Goal: Transaction & Acquisition: Purchase product/service

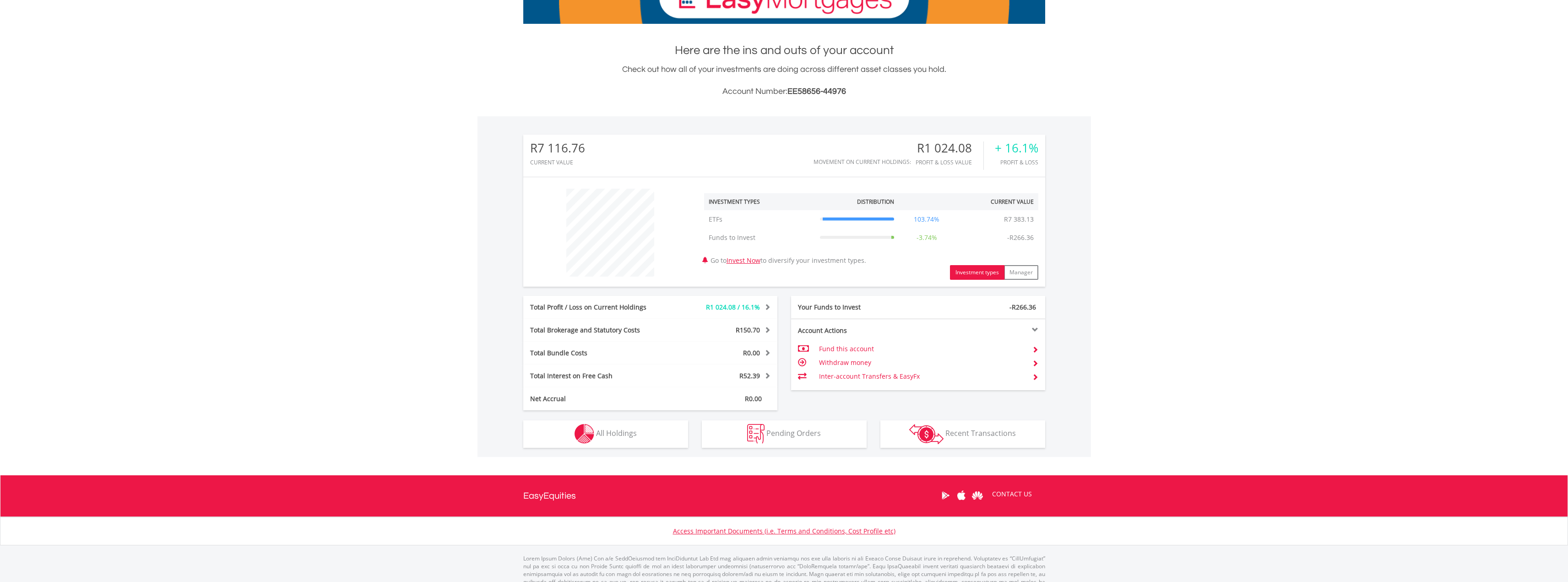
scroll to position [183, 0]
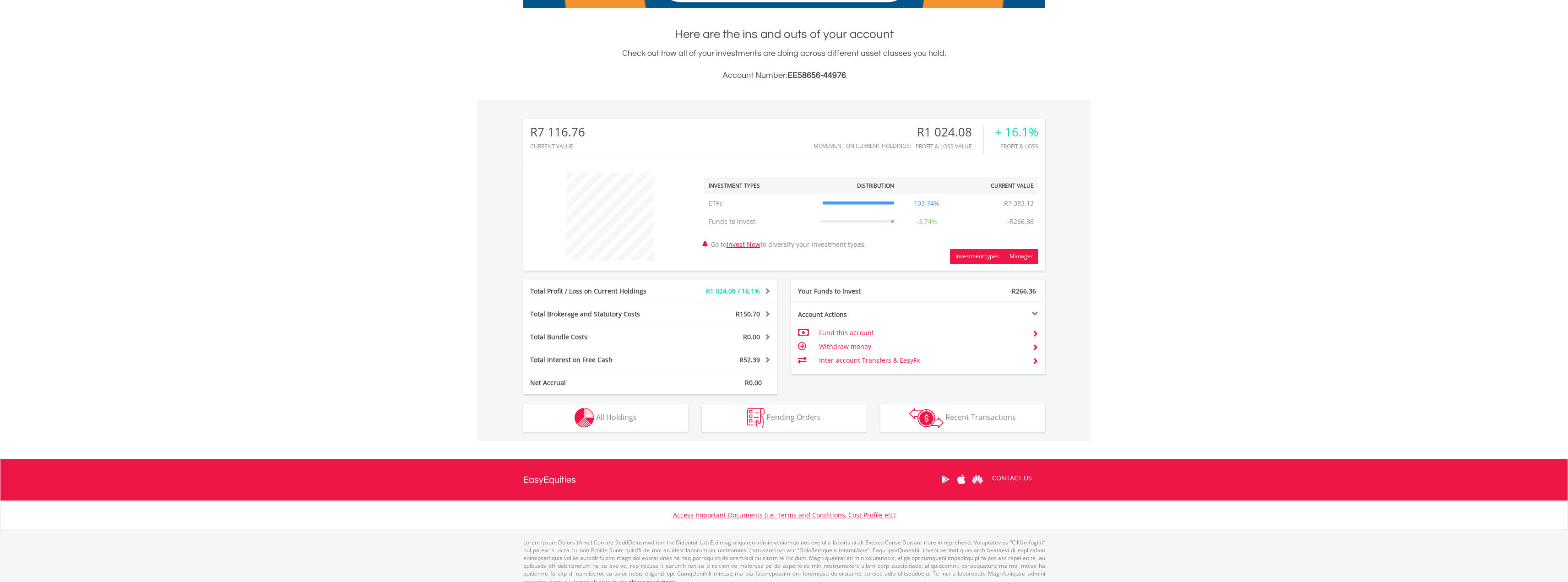
click at [1015, 255] on button "Manager" at bounding box center [1021, 256] width 34 height 15
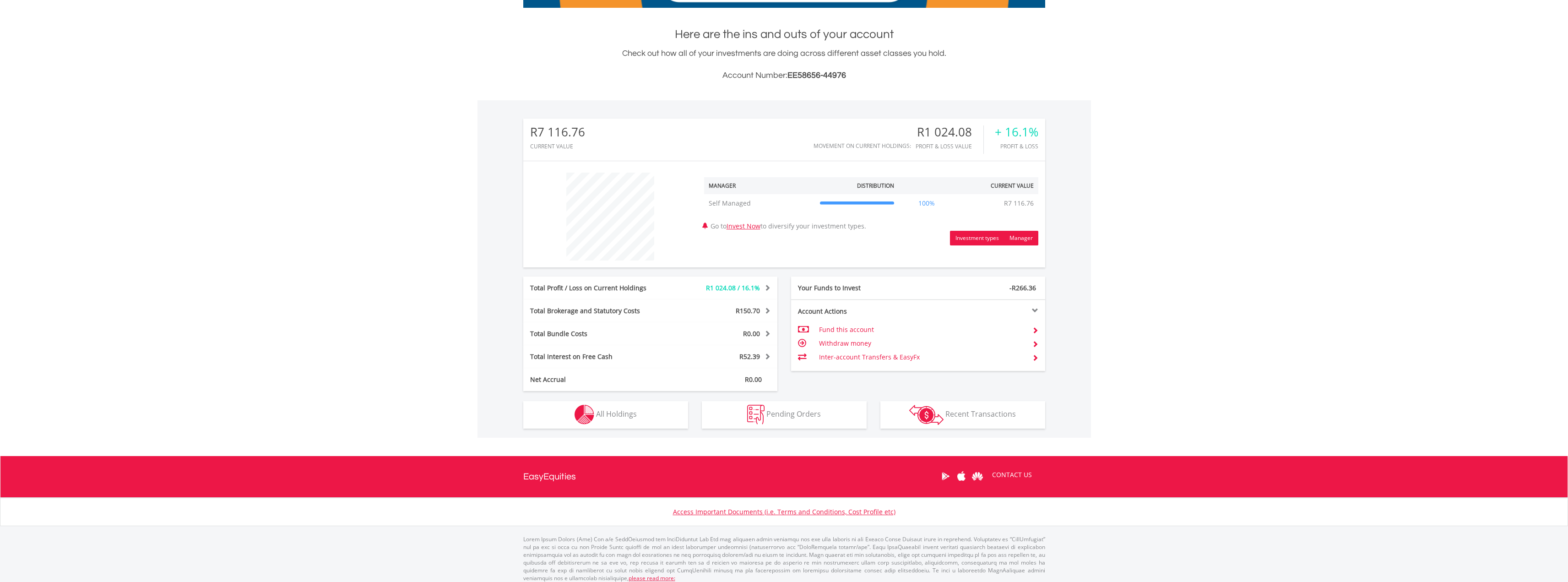
click at [977, 240] on button "Investment types" at bounding box center [977, 238] width 54 height 15
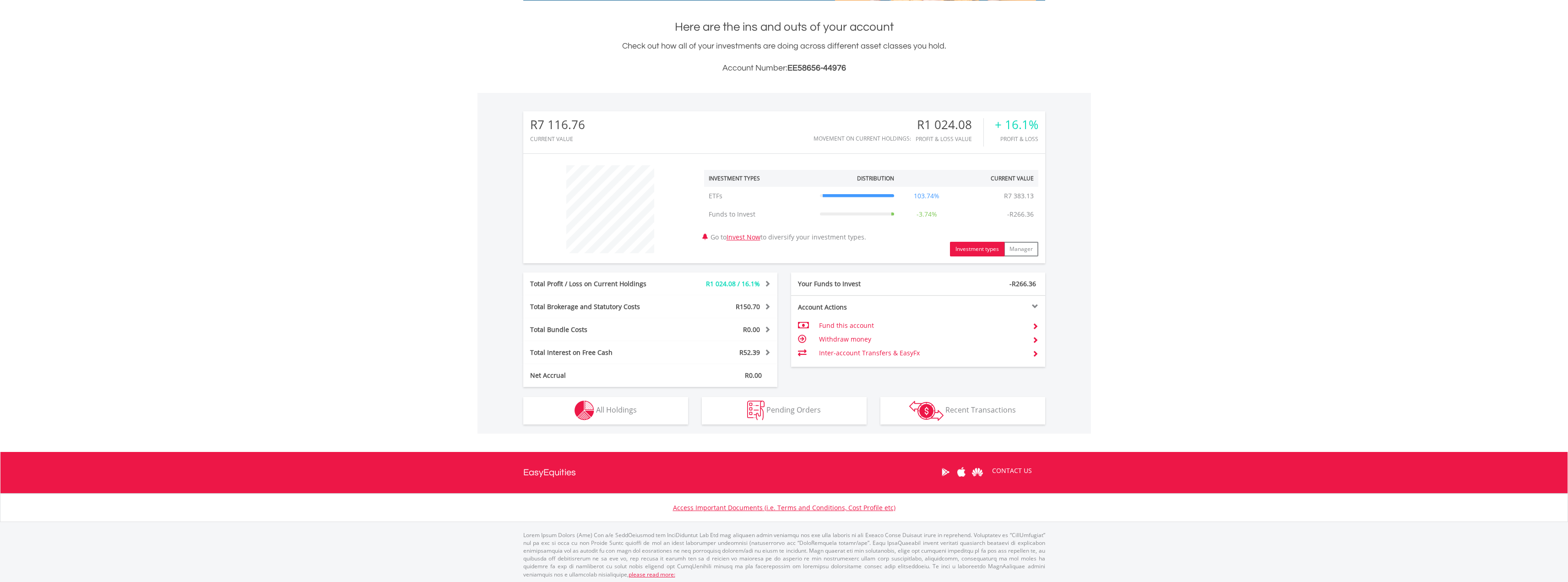
scroll to position [193, 0]
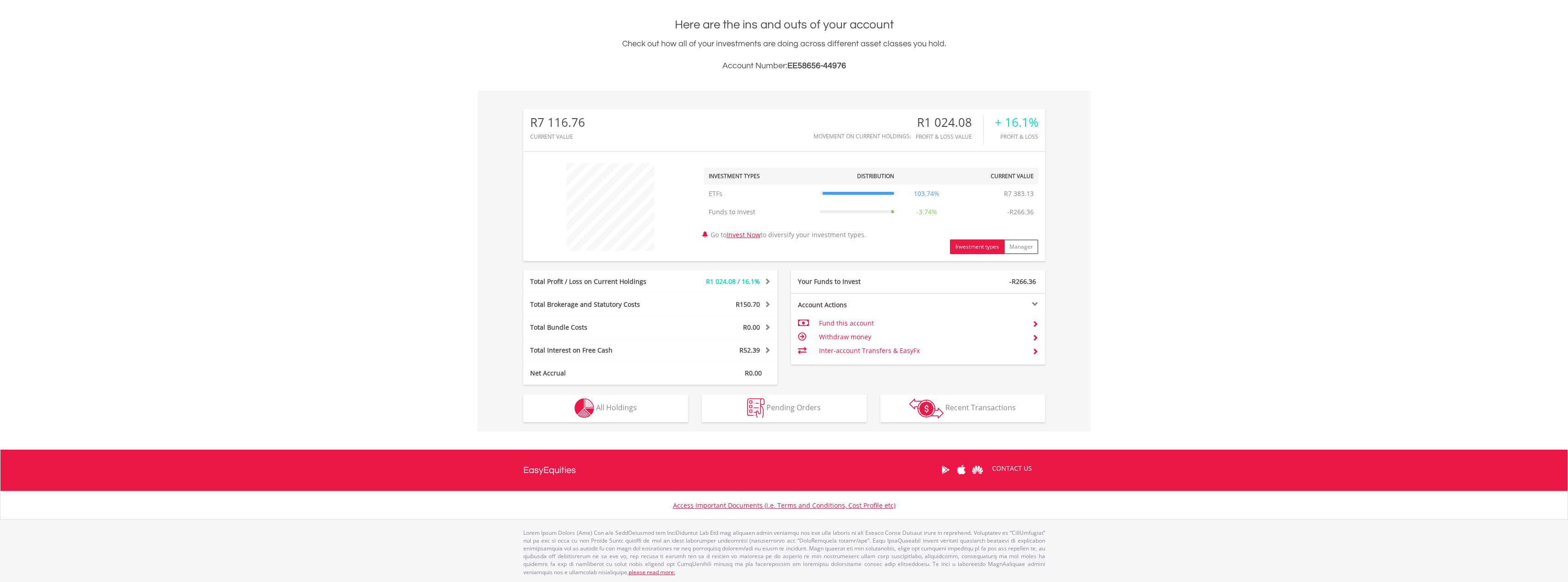
click at [950, 281] on div "-R266.36" at bounding box center [981, 281] width 127 height 9
click at [1030, 302] on div at bounding box center [981, 304] width 127 height 7
click at [1029, 302] on div at bounding box center [981, 304] width 127 height 7
click at [866, 341] on td "Withdraw money" at bounding box center [921, 337] width 206 height 14
click at [861, 337] on td "Withdraw money" at bounding box center [921, 337] width 206 height 14
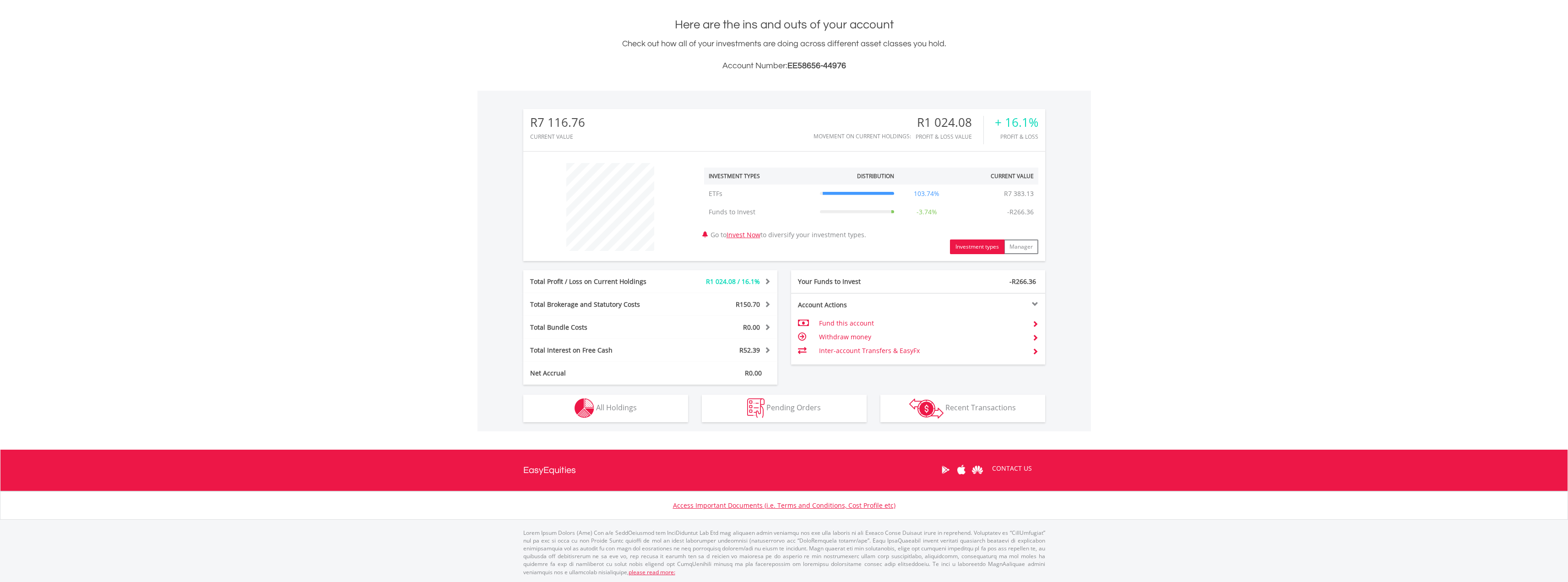
click at [1036, 337] on span at bounding box center [1035, 338] width 7 height 7
click at [1011, 470] on link "CONTACT US" at bounding box center [1012, 468] width 52 height 26
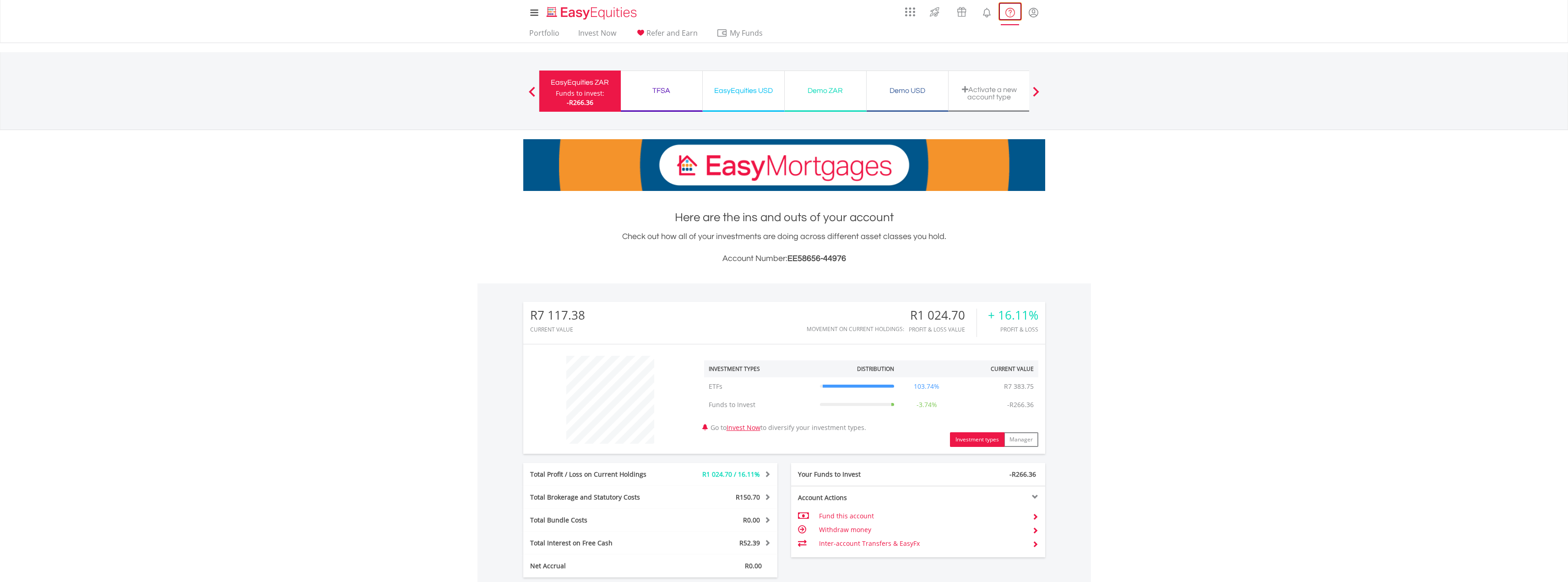
click at [1011, 15] on lord-icon "FAQ's and Support" at bounding box center [1010, 12] width 12 height 12
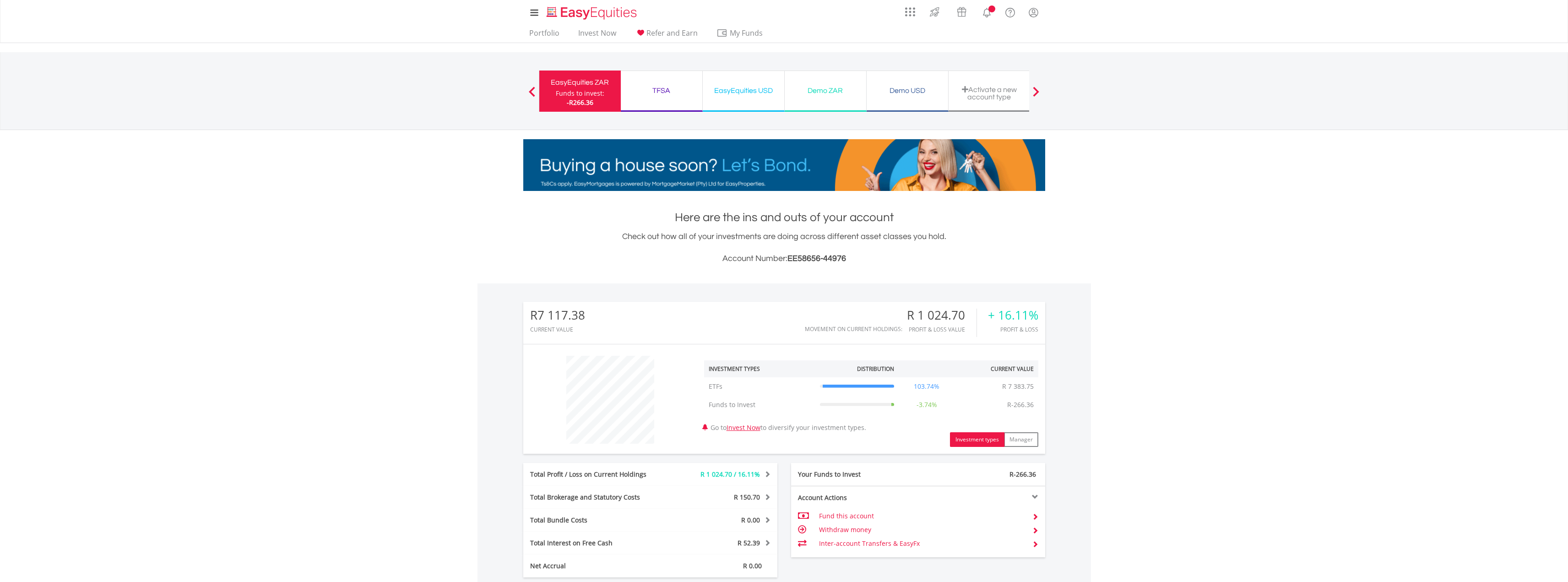
scroll to position [88, 174]
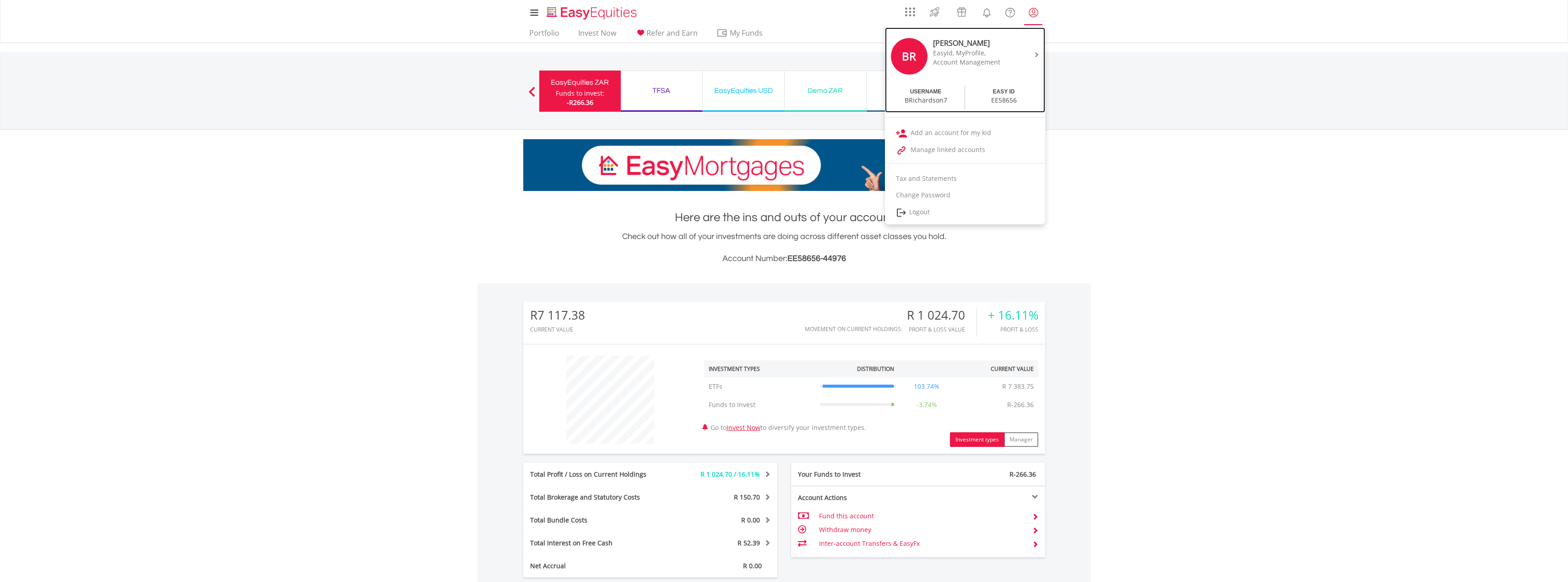
click at [1036, 49] on div at bounding box center [1035, 53] width 14 height 9
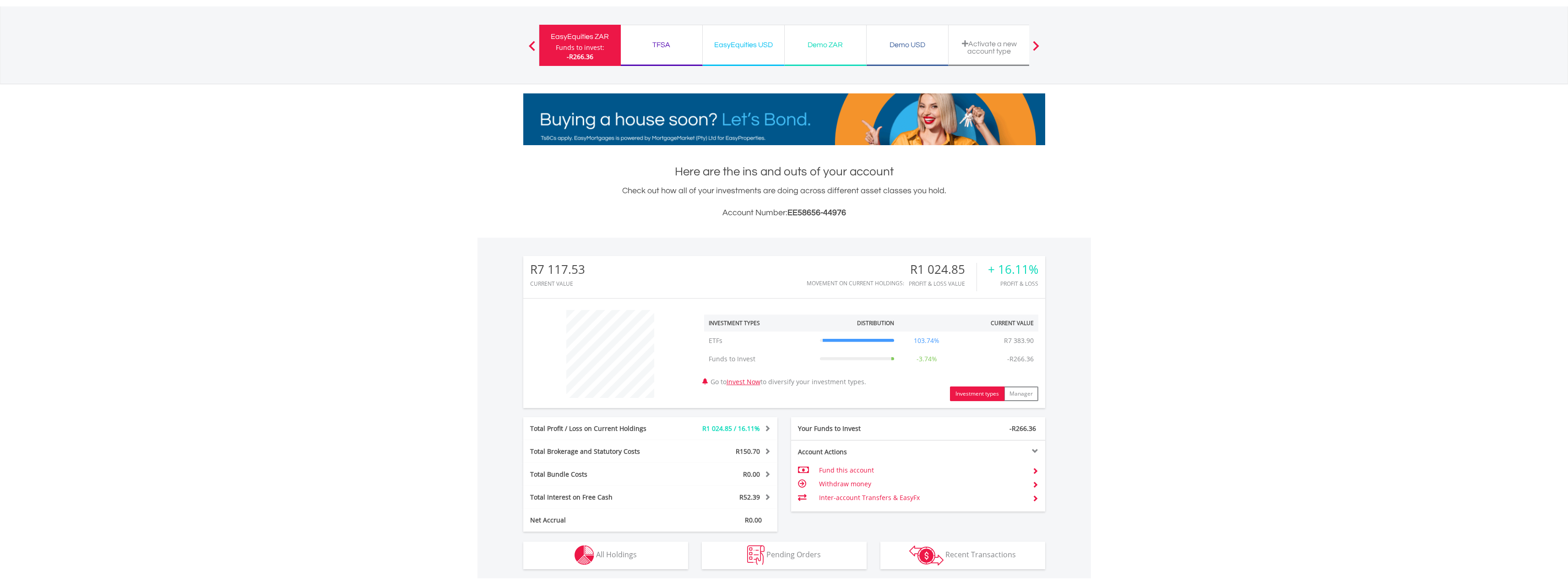
scroll to position [92, 0]
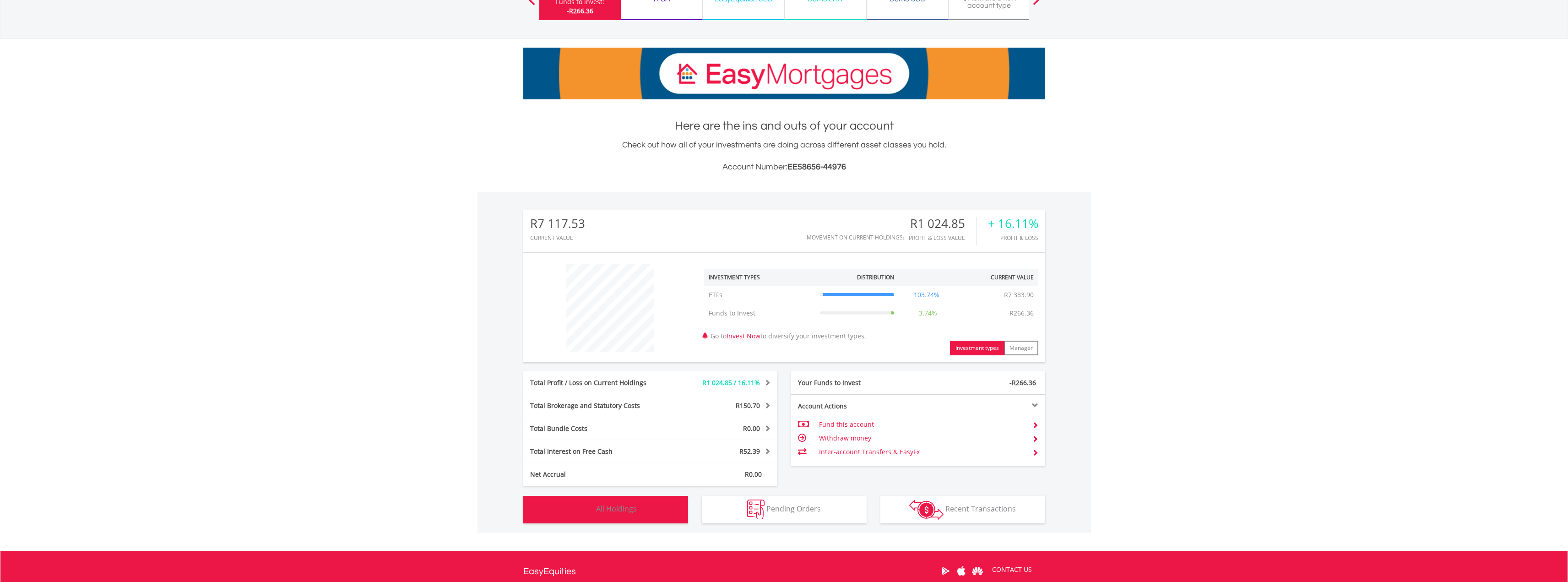
click at [633, 516] on button "Holdings All Holdings" at bounding box center [606, 510] width 165 height 27
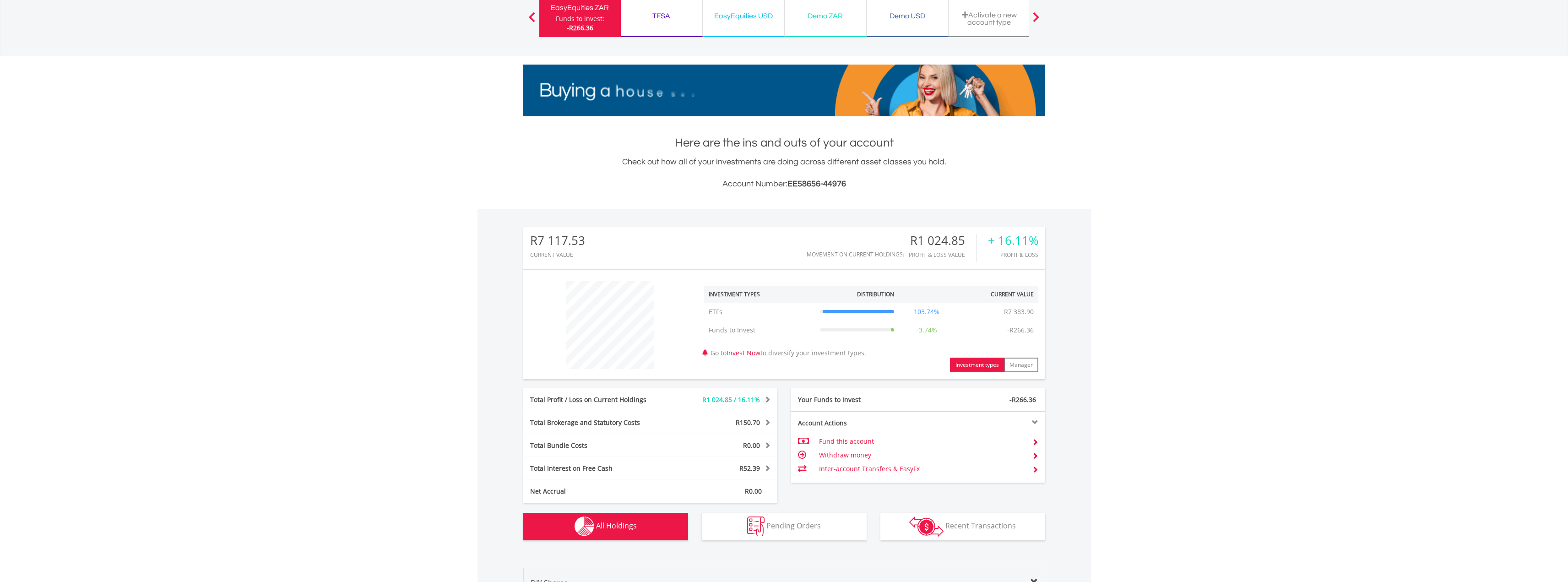
scroll to position [321, 0]
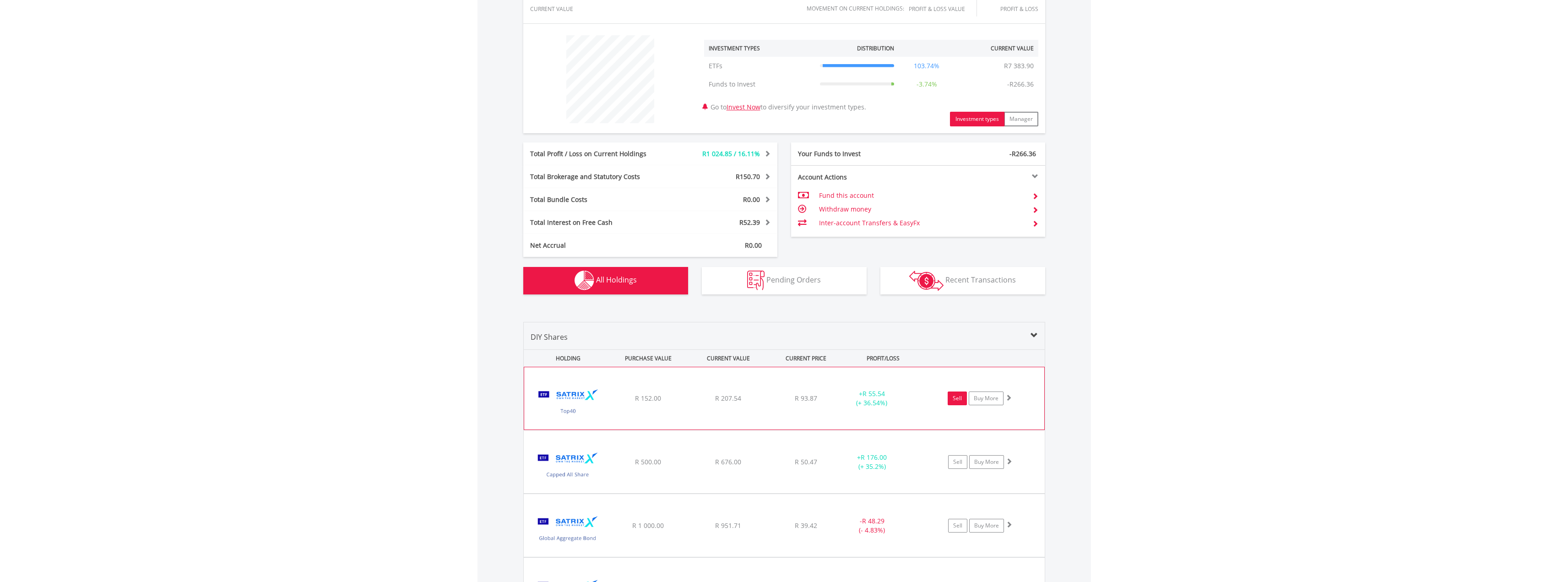
click at [960, 399] on link "Sell" at bounding box center [957, 398] width 19 height 14
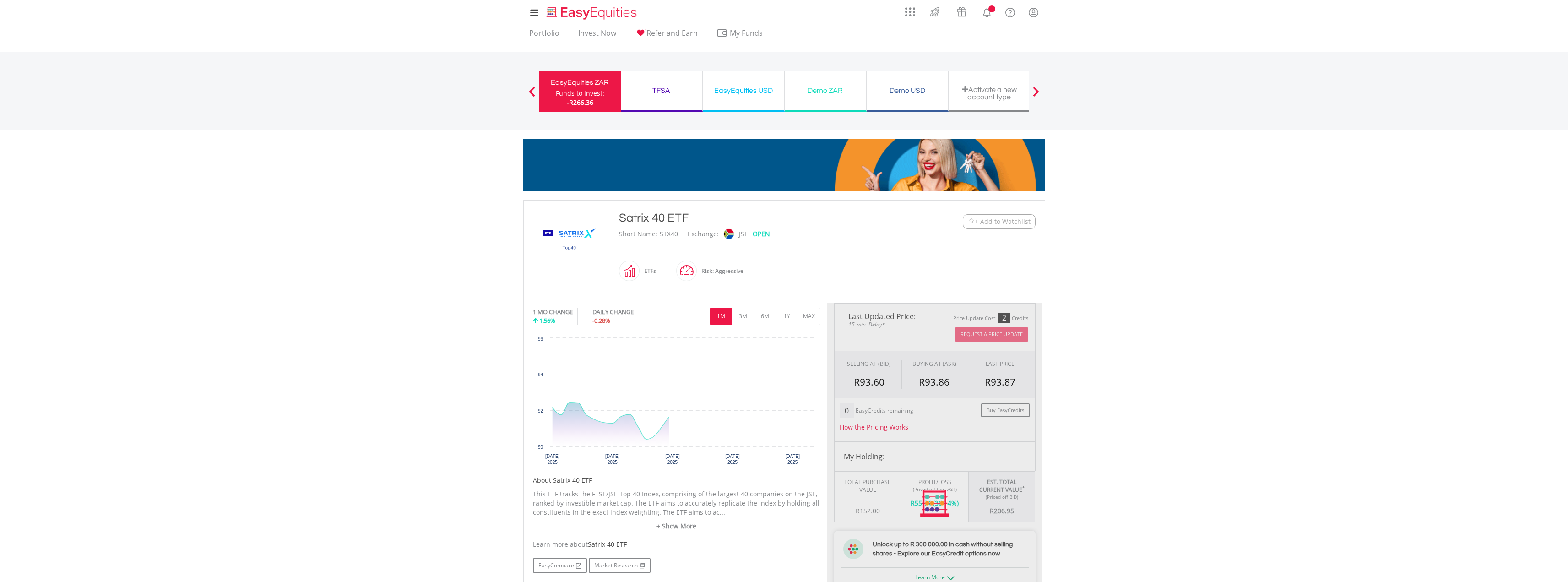
scroll to position [92, 0]
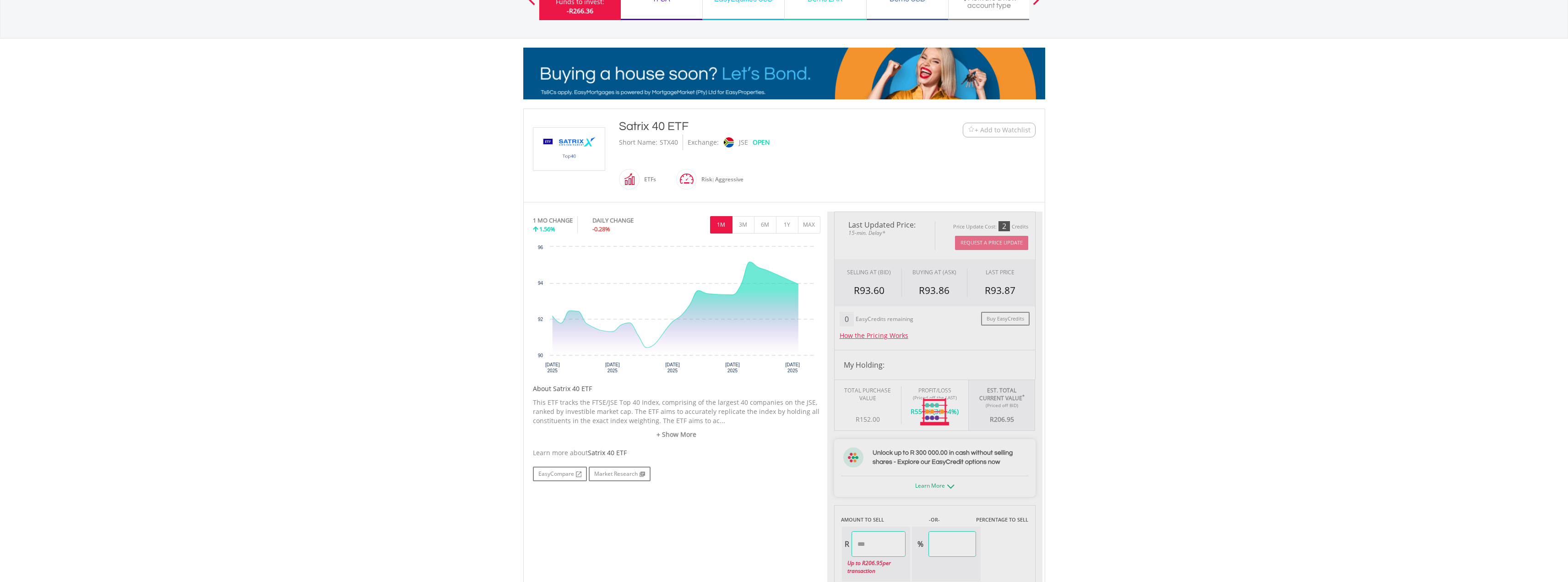
type input "******"
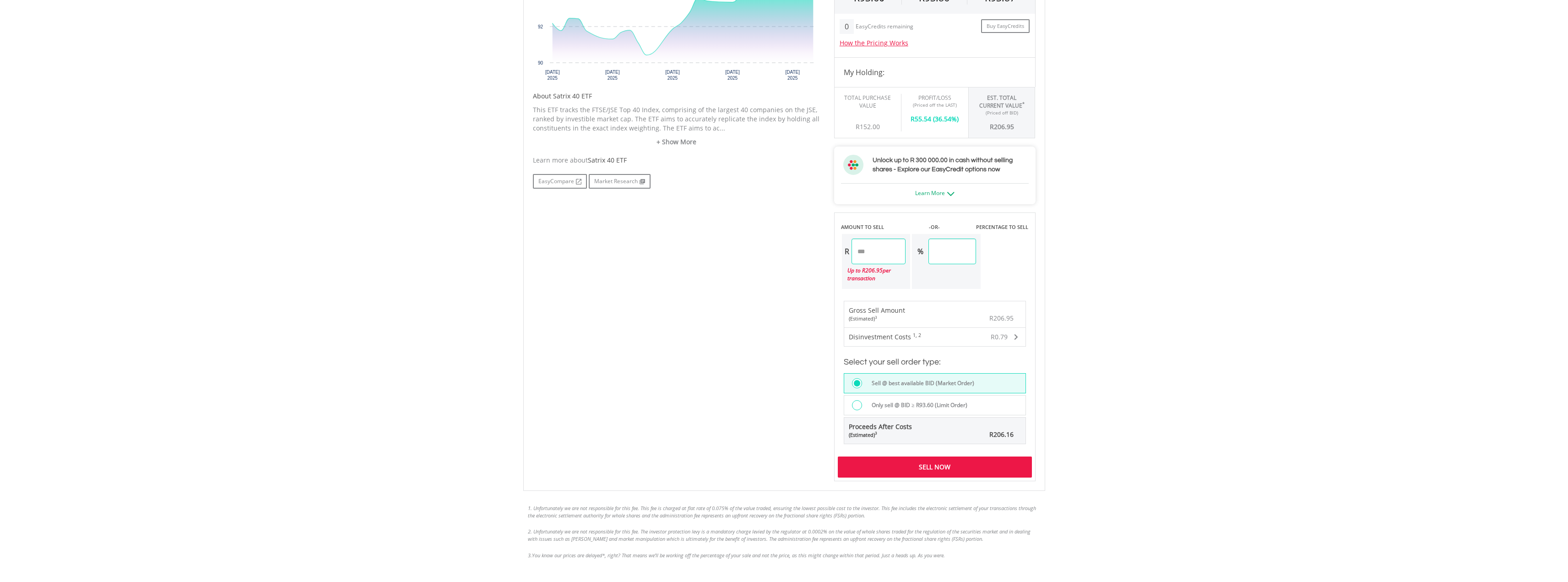
scroll to position [412, 0]
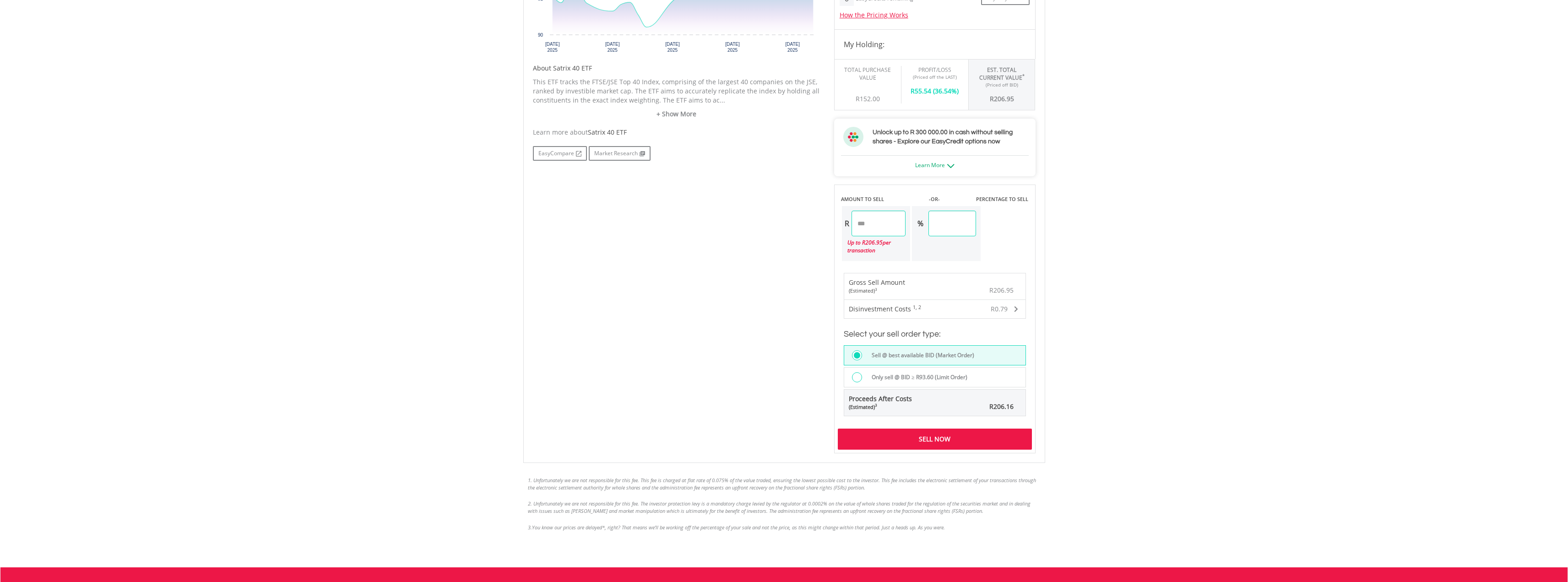
click at [871, 398] on span "Proceeds After Costs (Estimated) 3" at bounding box center [881, 403] width 63 height 17
click at [887, 405] on div "(Estimated) 3" at bounding box center [881, 407] width 63 height 7
click at [884, 406] on div "(Estimated) 3" at bounding box center [881, 407] width 63 height 7
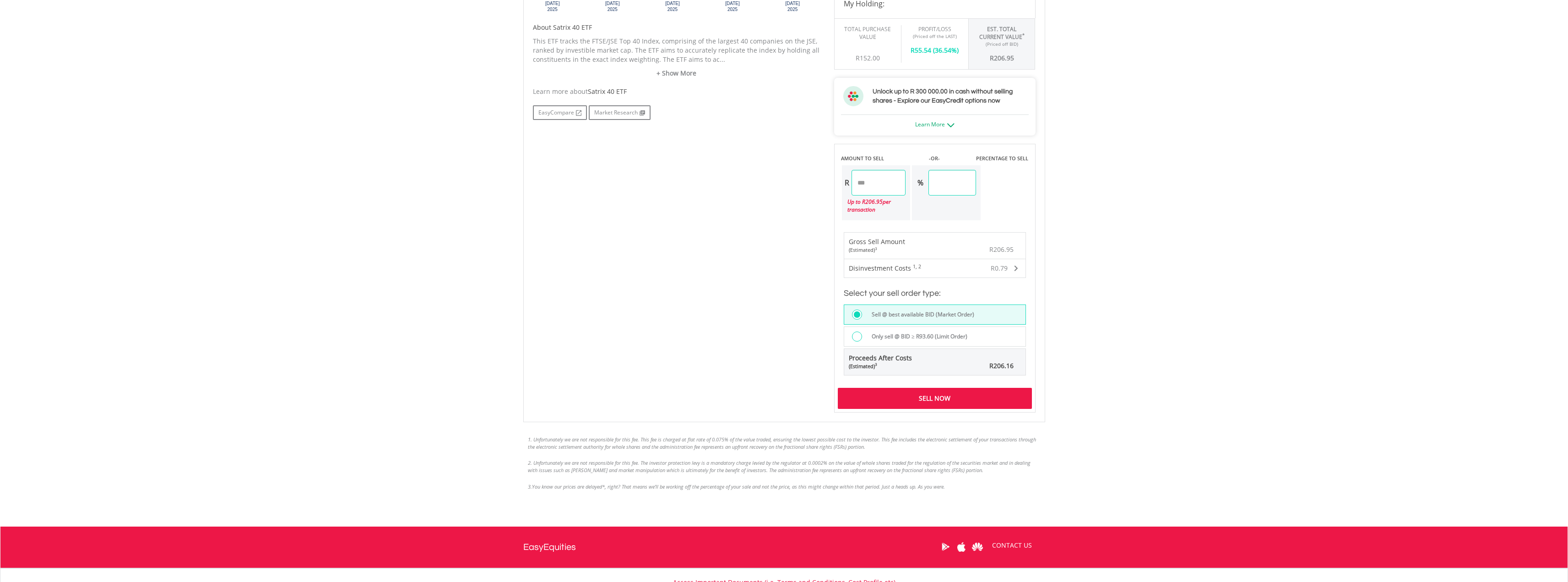
scroll to position [458, 0]
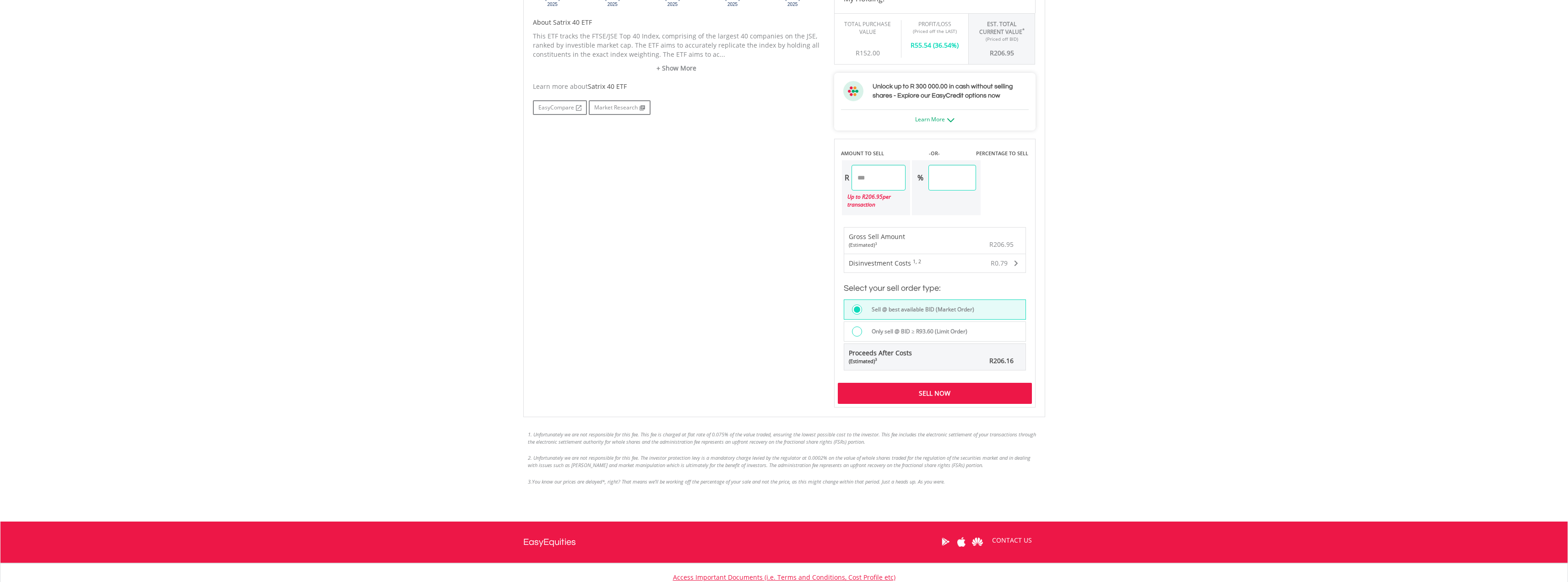
click at [935, 395] on div "Sell Now" at bounding box center [935, 393] width 194 height 21
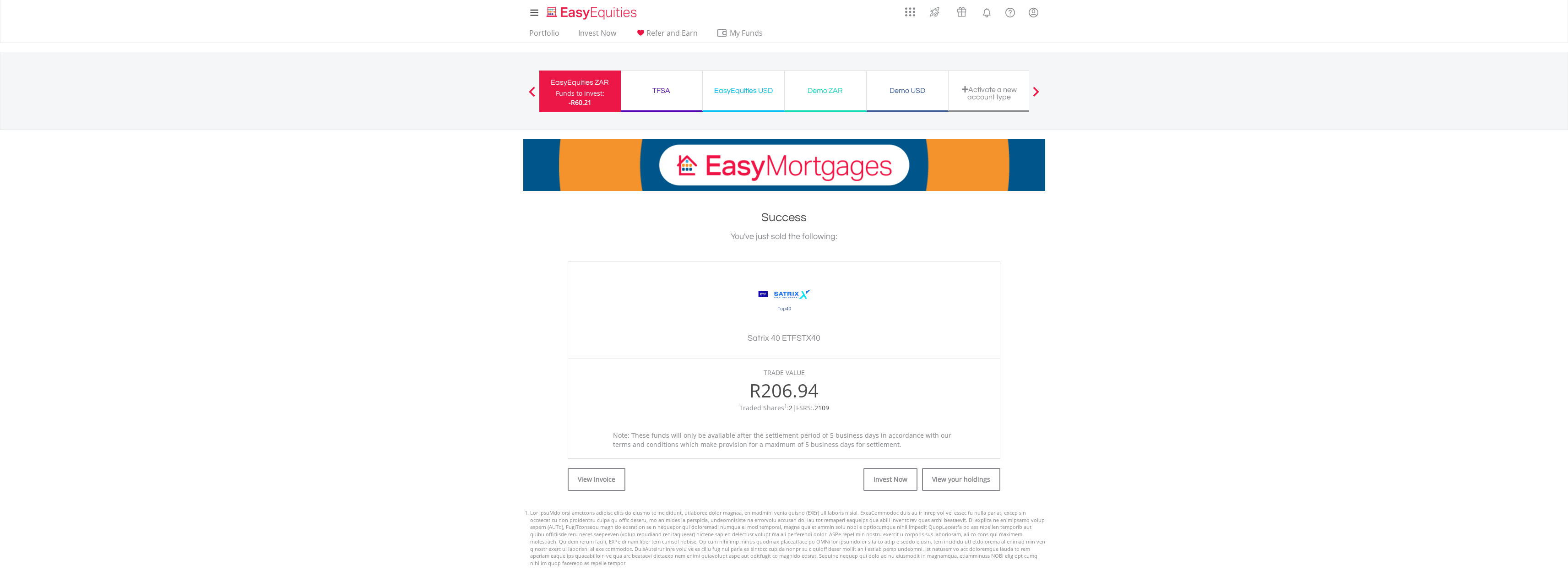
drag, startPoint x: 585, startPoint y: 84, endPoint x: 607, endPoint y: 185, distance: 103.4
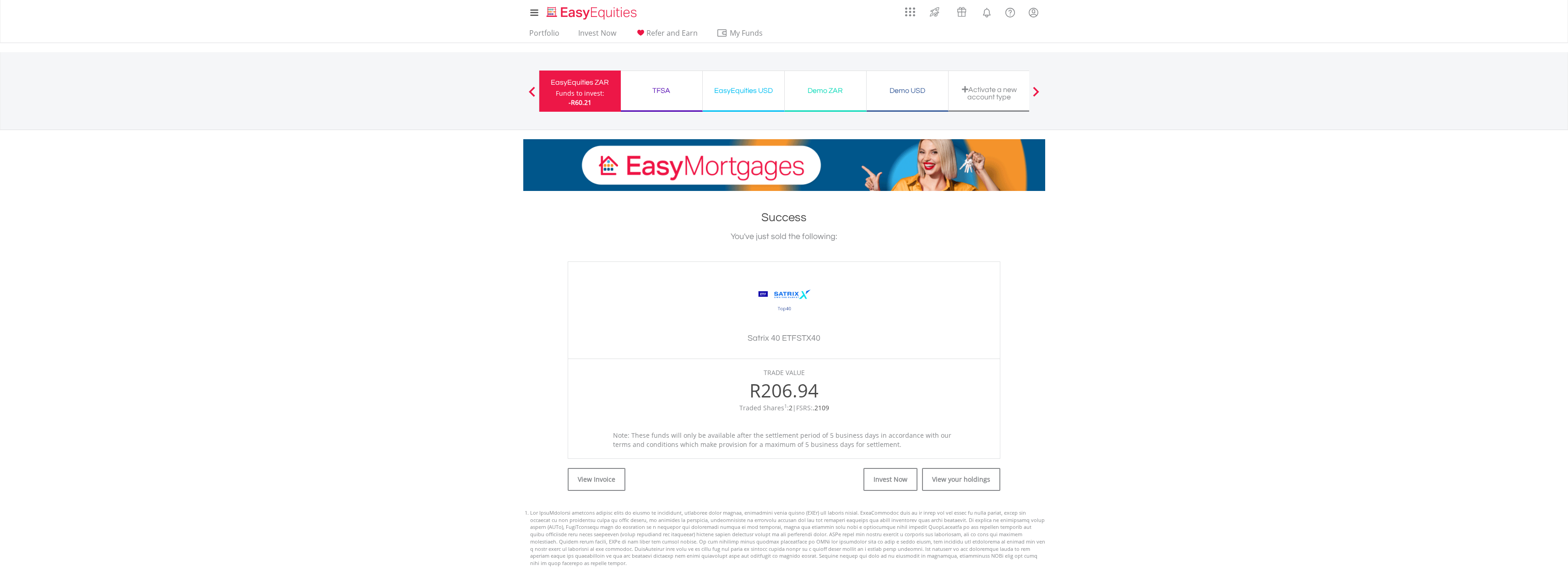
click at [585, 84] on div "EasyEquities ZAR" at bounding box center [580, 82] width 71 height 12
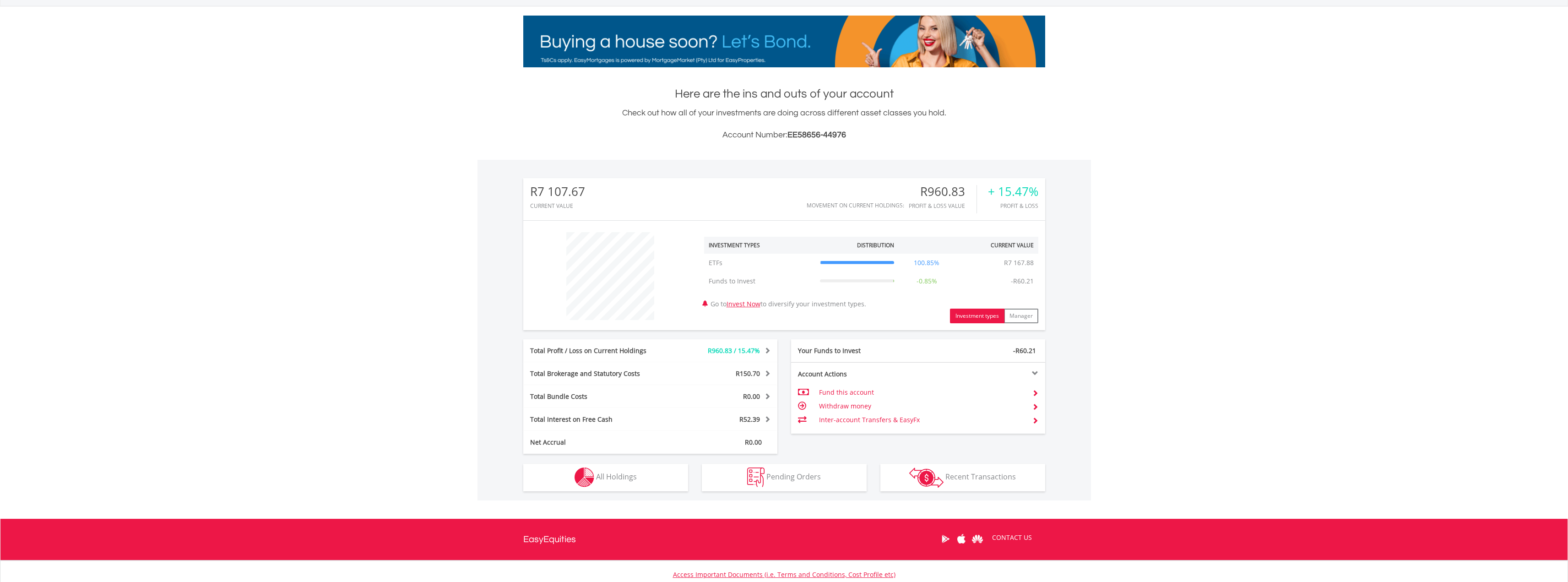
scroll to position [137, 0]
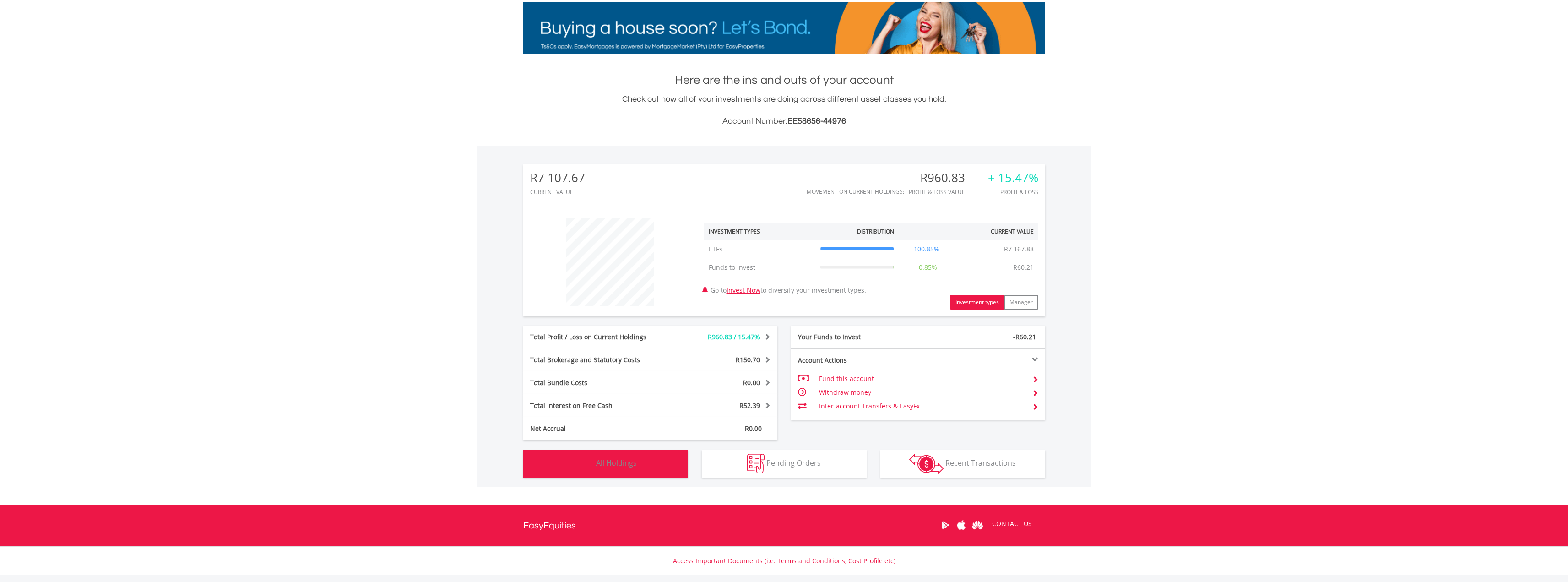
click at [640, 465] on button "Holdings All Holdings" at bounding box center [606, 464] width 165 height 27
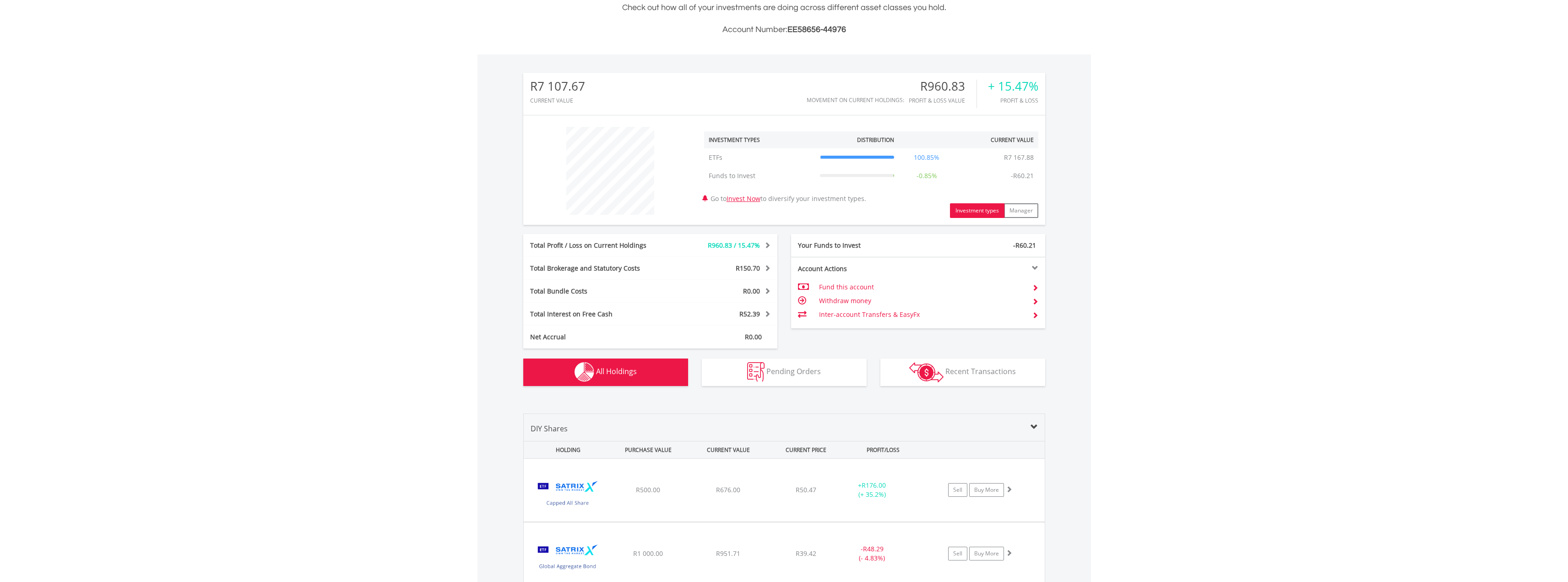
scroll to position [465, 0]
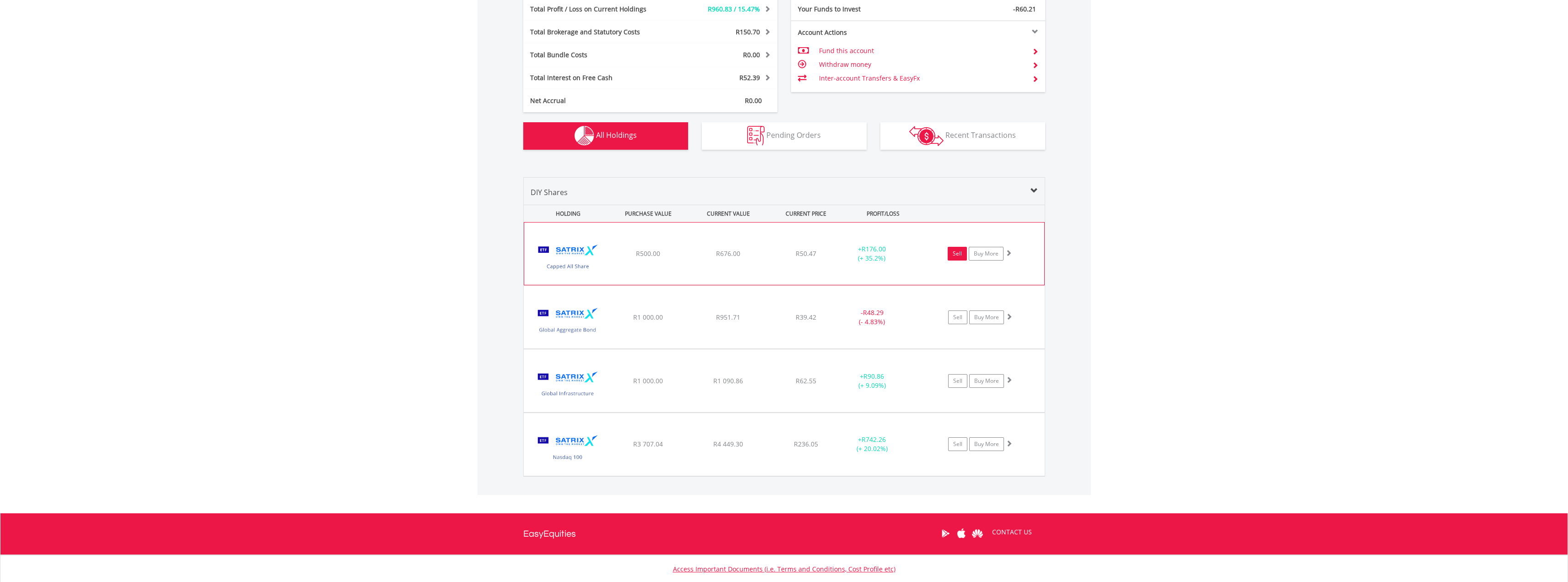
click at [955, 253] on link "Sell" at bounding box center [957, 254] width 19 height 14
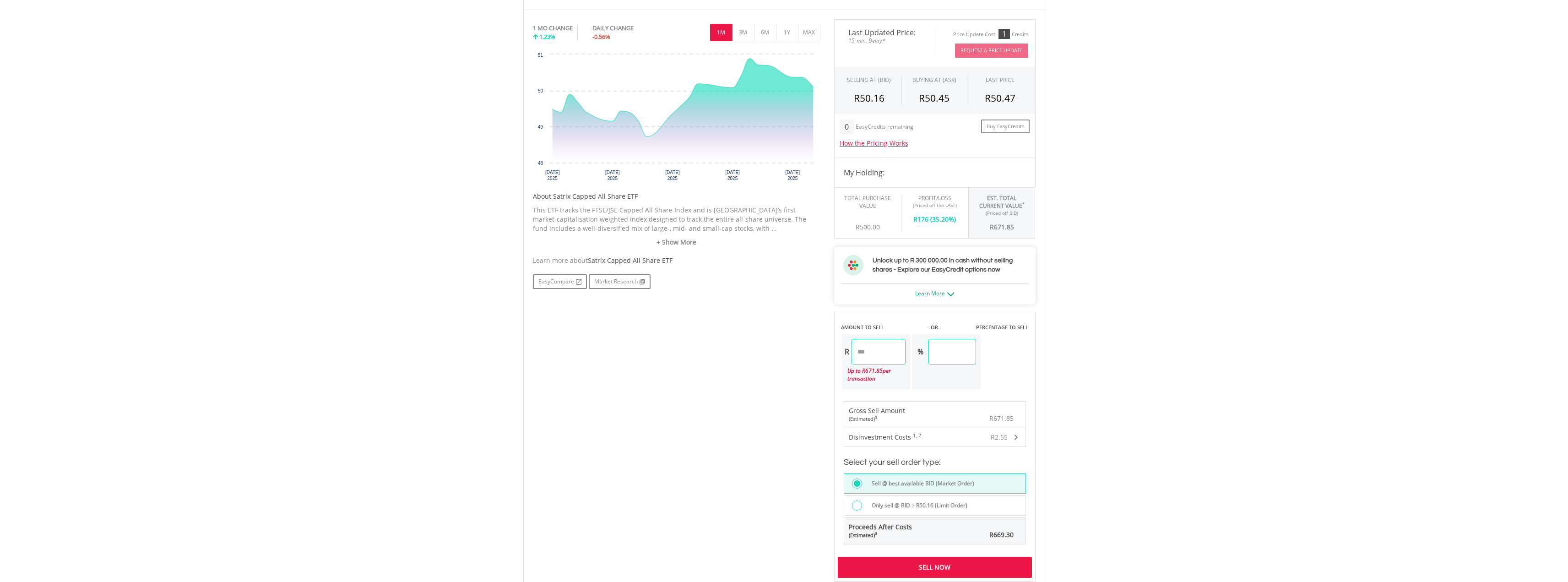
scroll to position [412, 0]
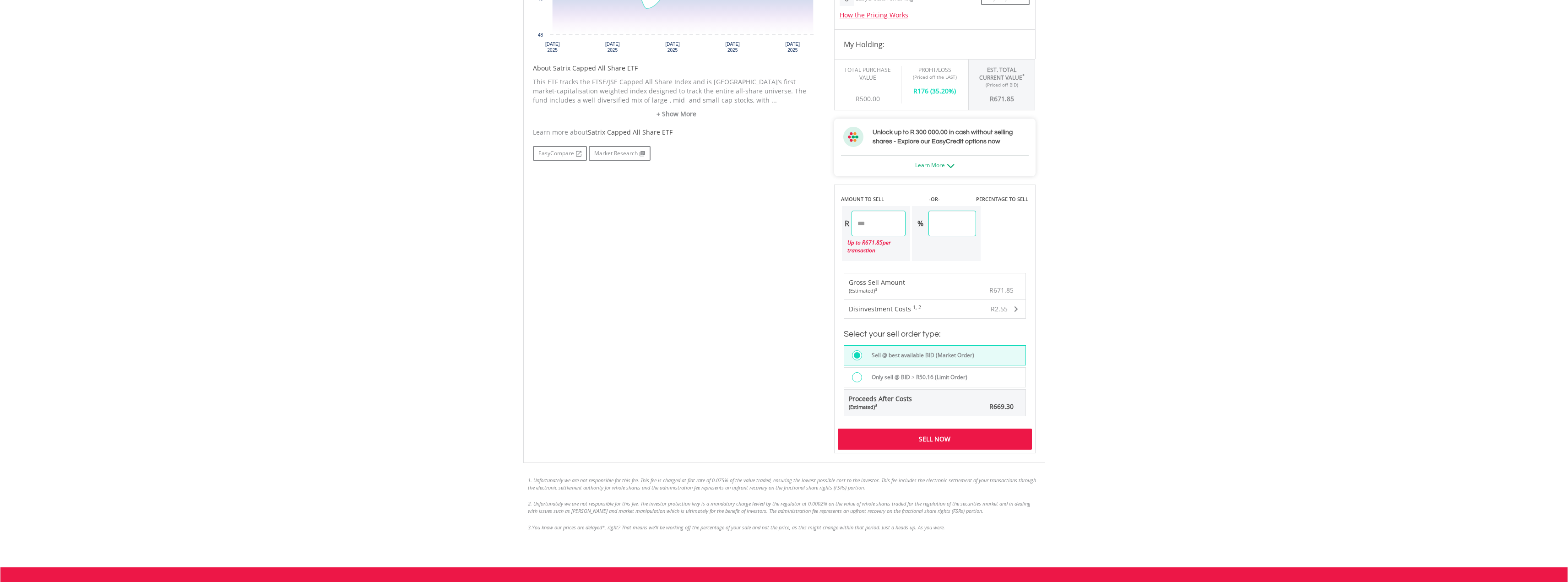
click at [923, 440] on div "Sell Now" at bounding box center [935, 439] width 194 height 21
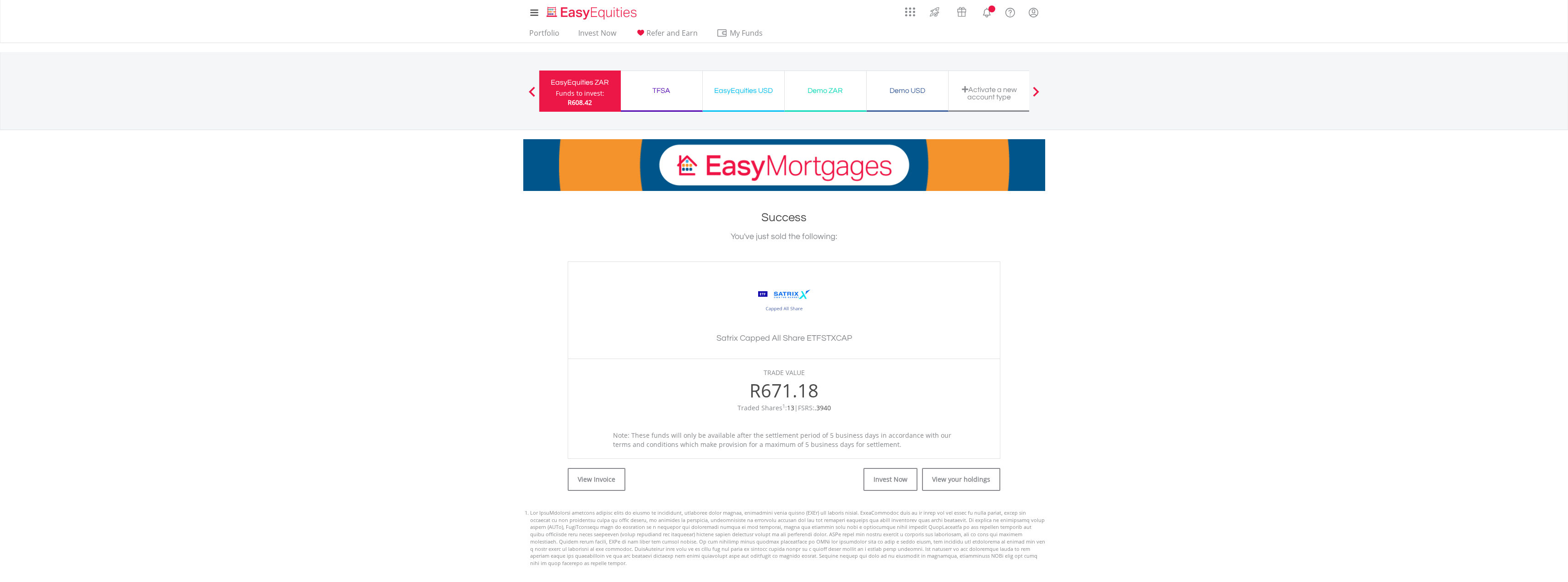
click at [586, 92] on div "Funds to invest:" at bounding box center [580, 93] width 48 height 9
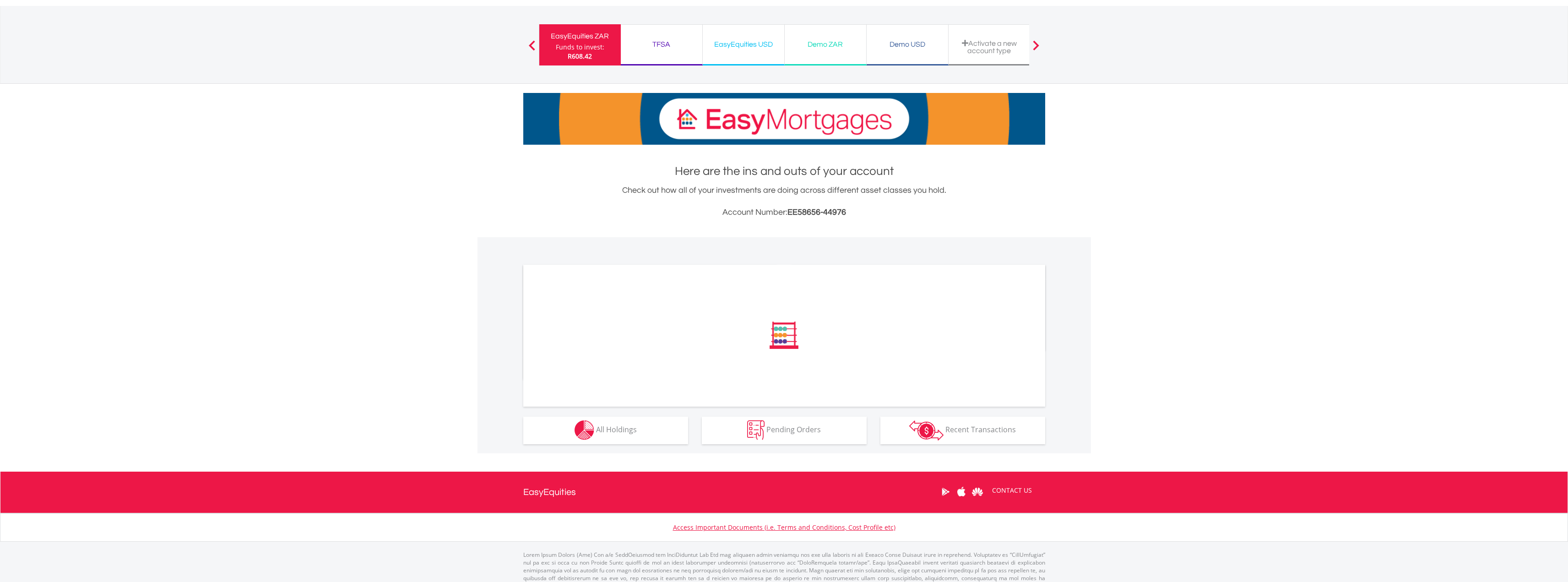
scroll to position [68, 0]
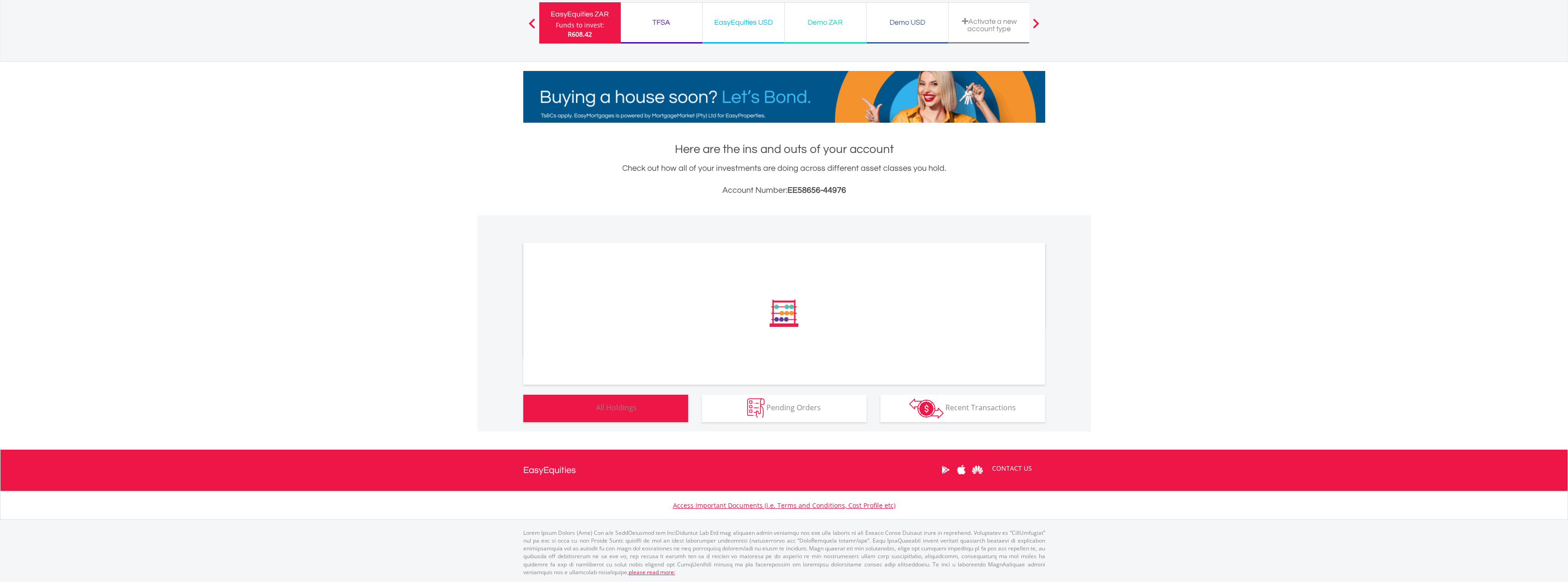
click at [632, 406] on span "All Holdings" at bounding box center [616, 408] width 41 height 10
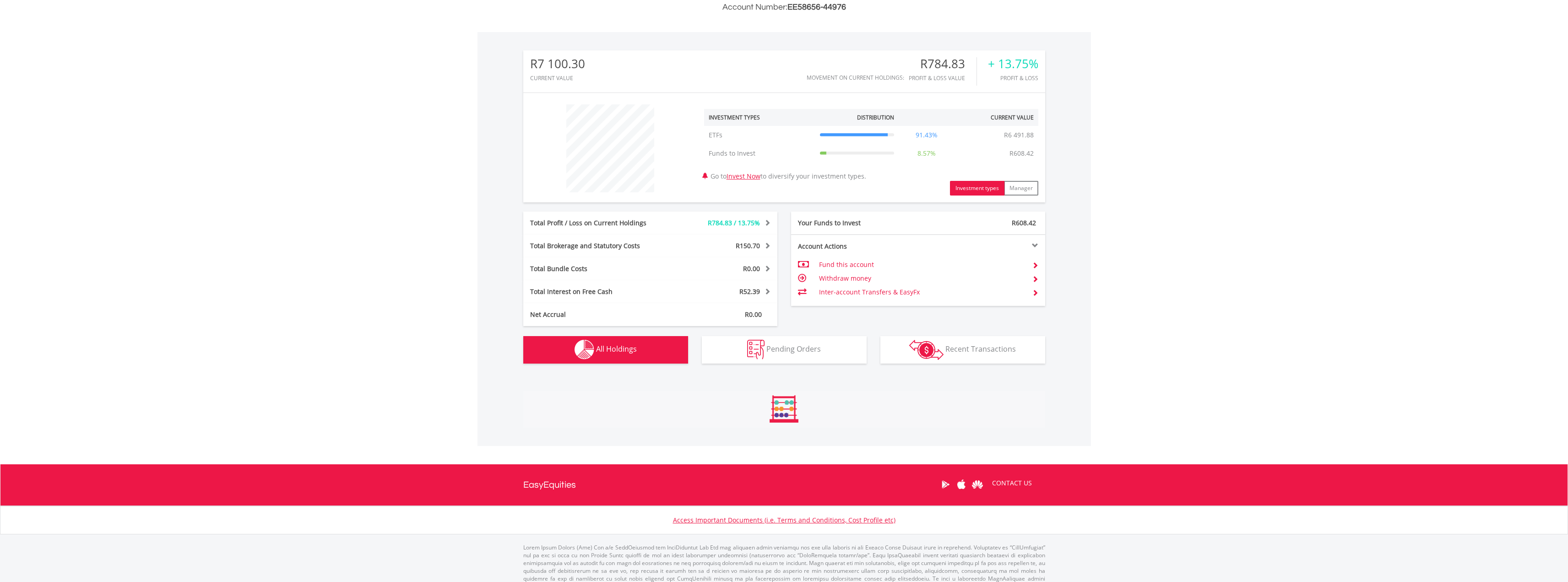
scroll to position [418, 0]
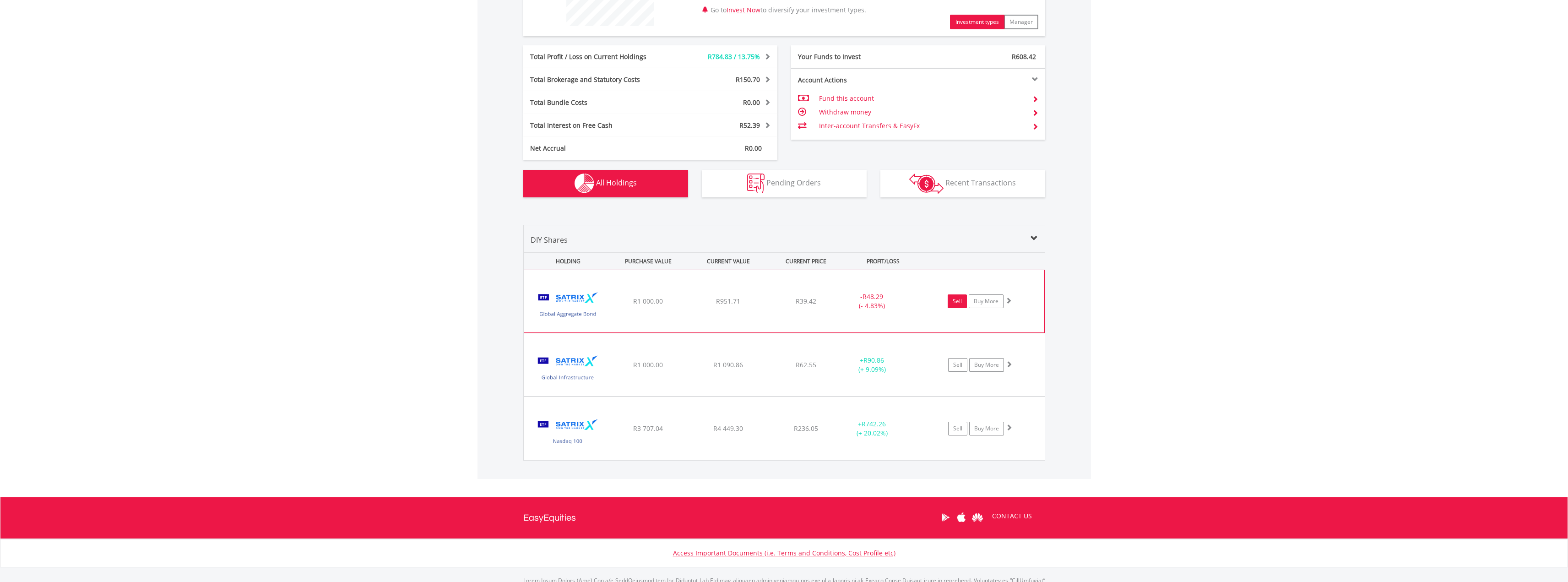
click at [956, 298] on link "Sell" at bounding box center [957, 301] width 19 height 14
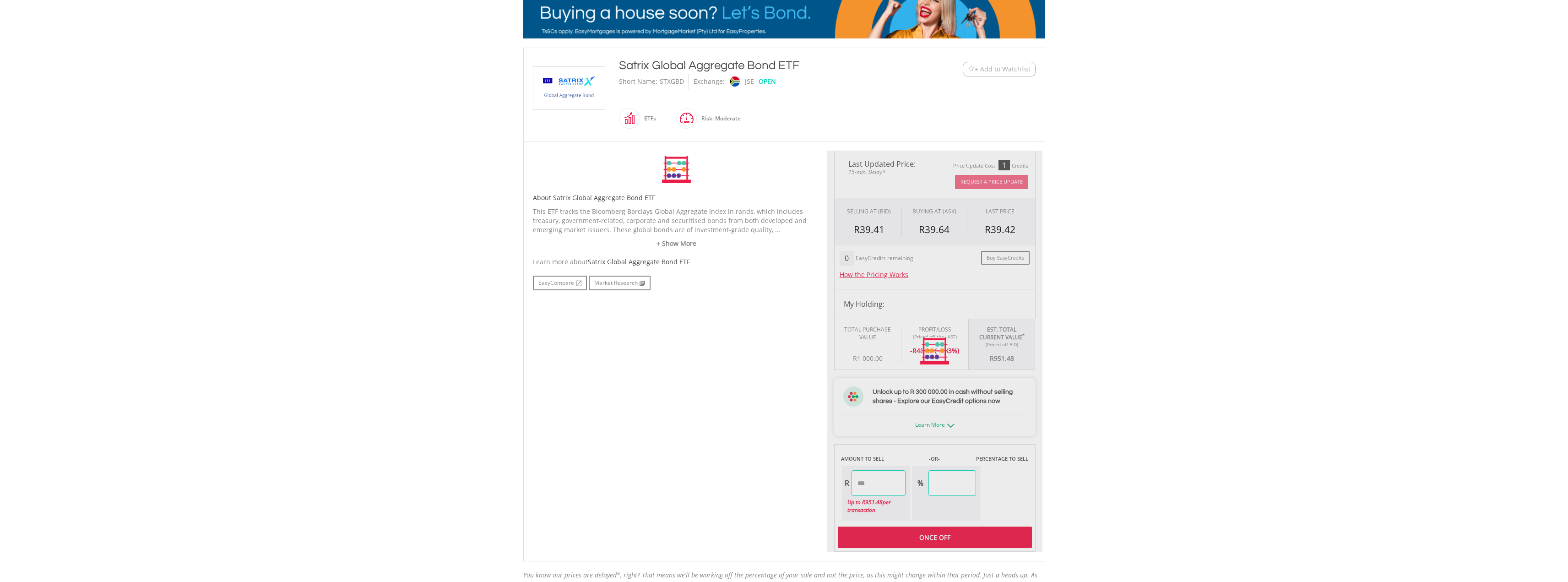
scroll to position [229, 0]
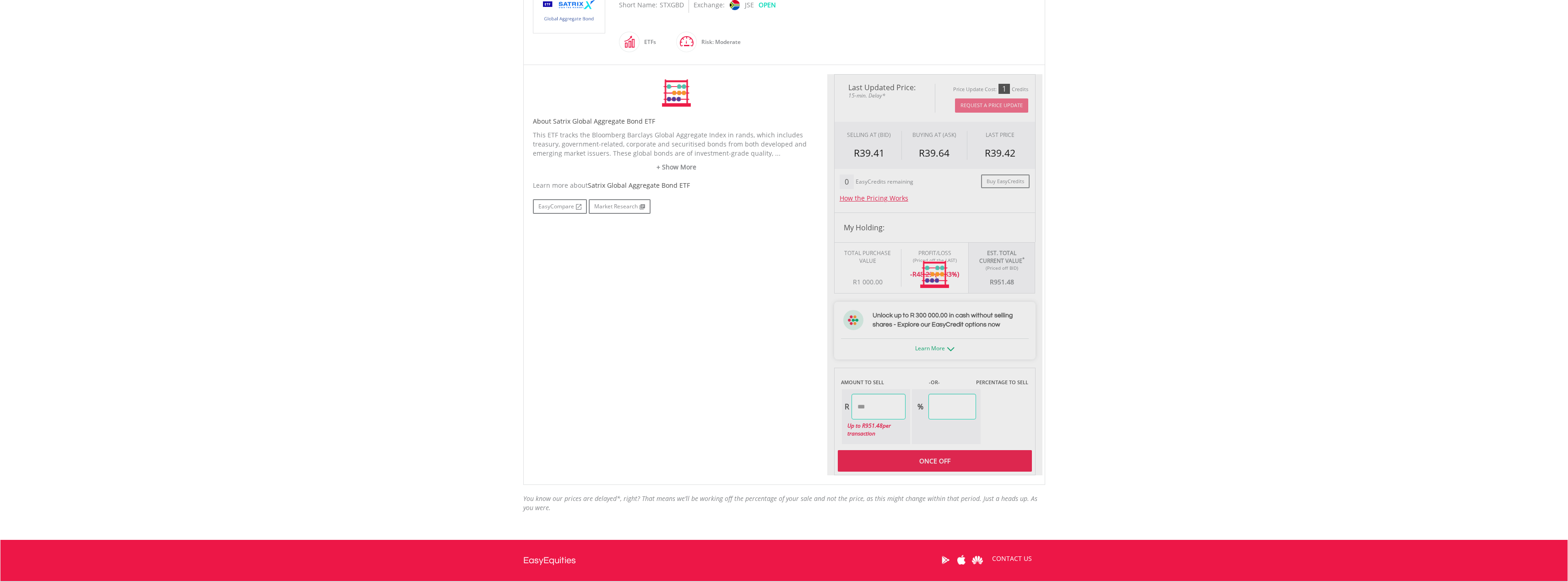
type input "******"
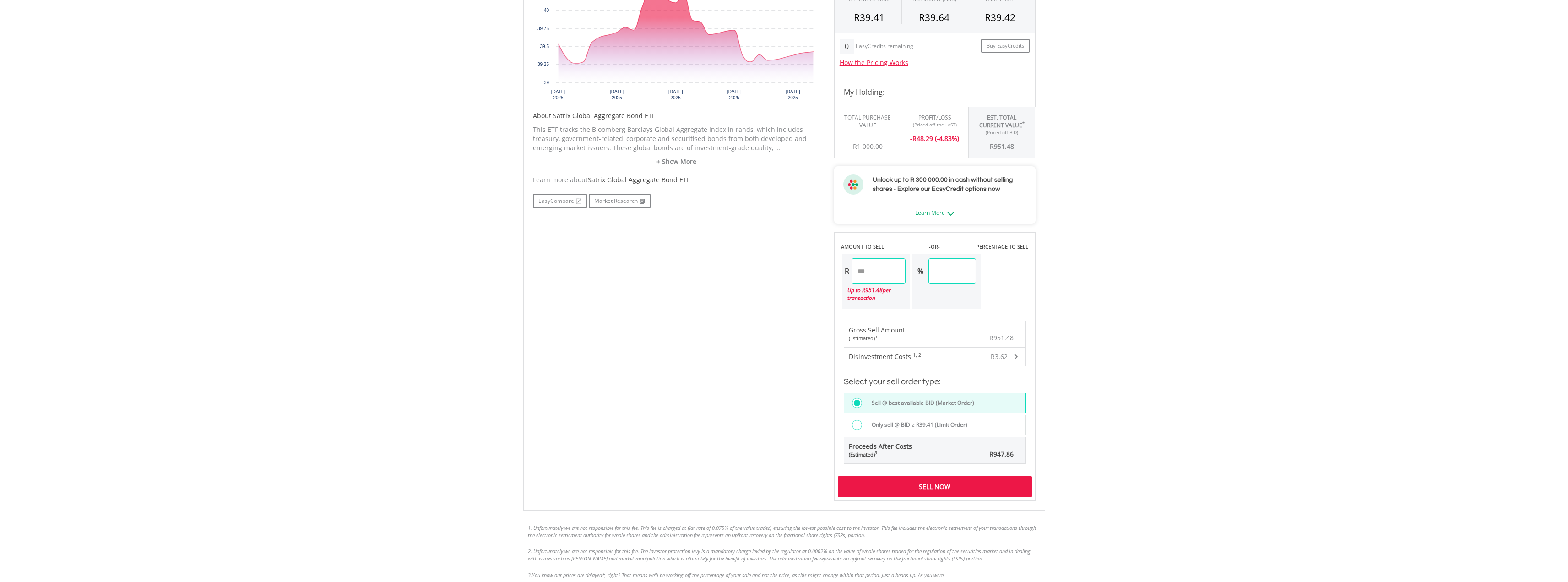
scroll to position [366, 0]
click at [918, 485] on div "Sell Now" at bounding box center [935, 485] width 194 height 21
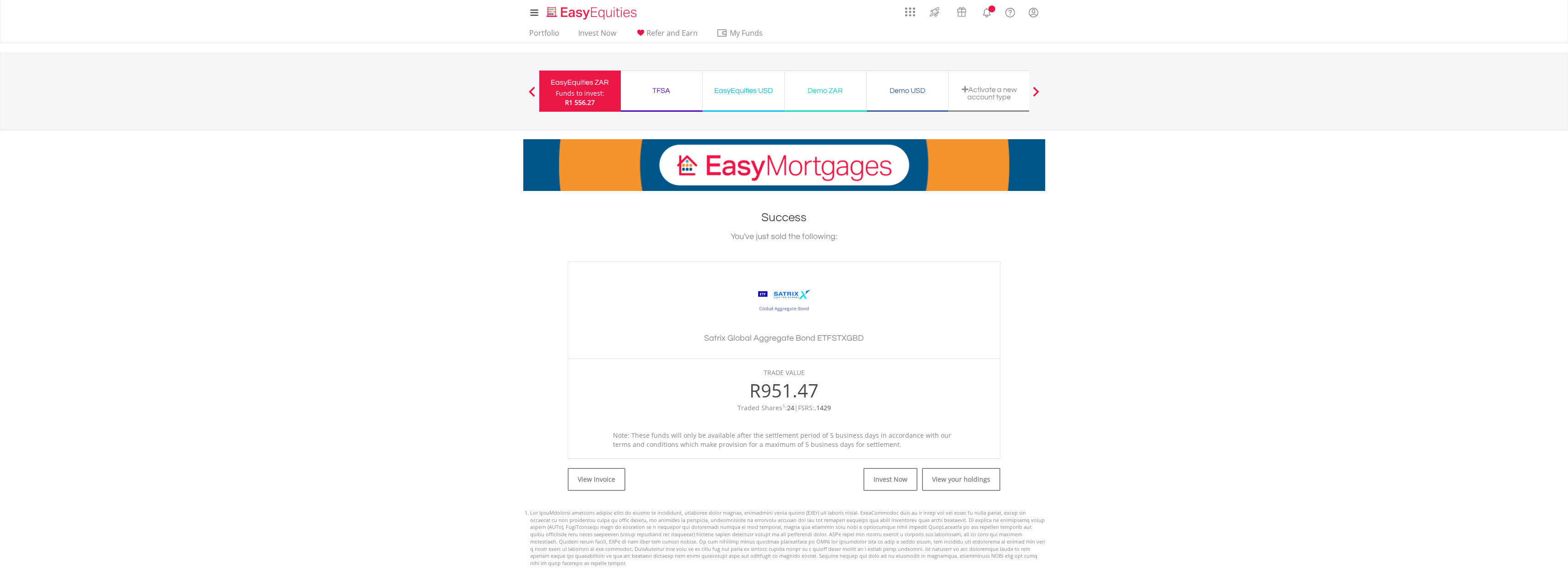
click at [572, 87] on div "EasyEquities ZAR" at bounding box center [580, 82] width 71 height 12
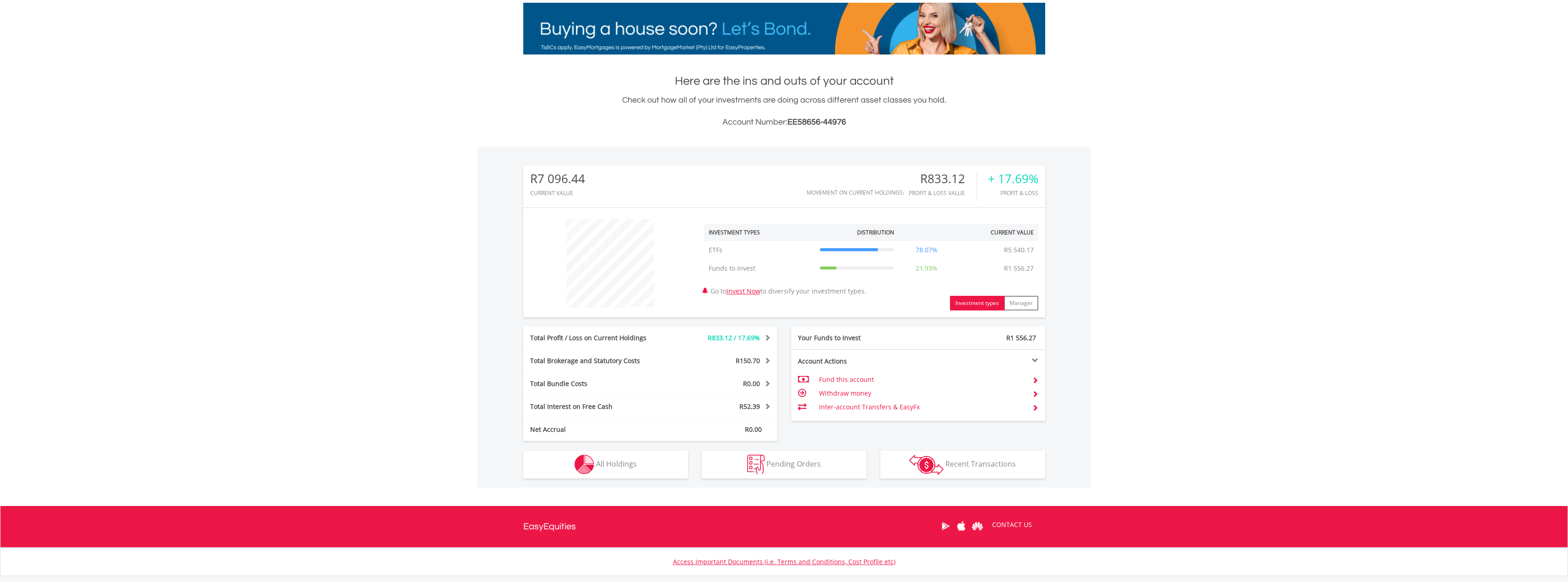
scroll to position [137, 0]
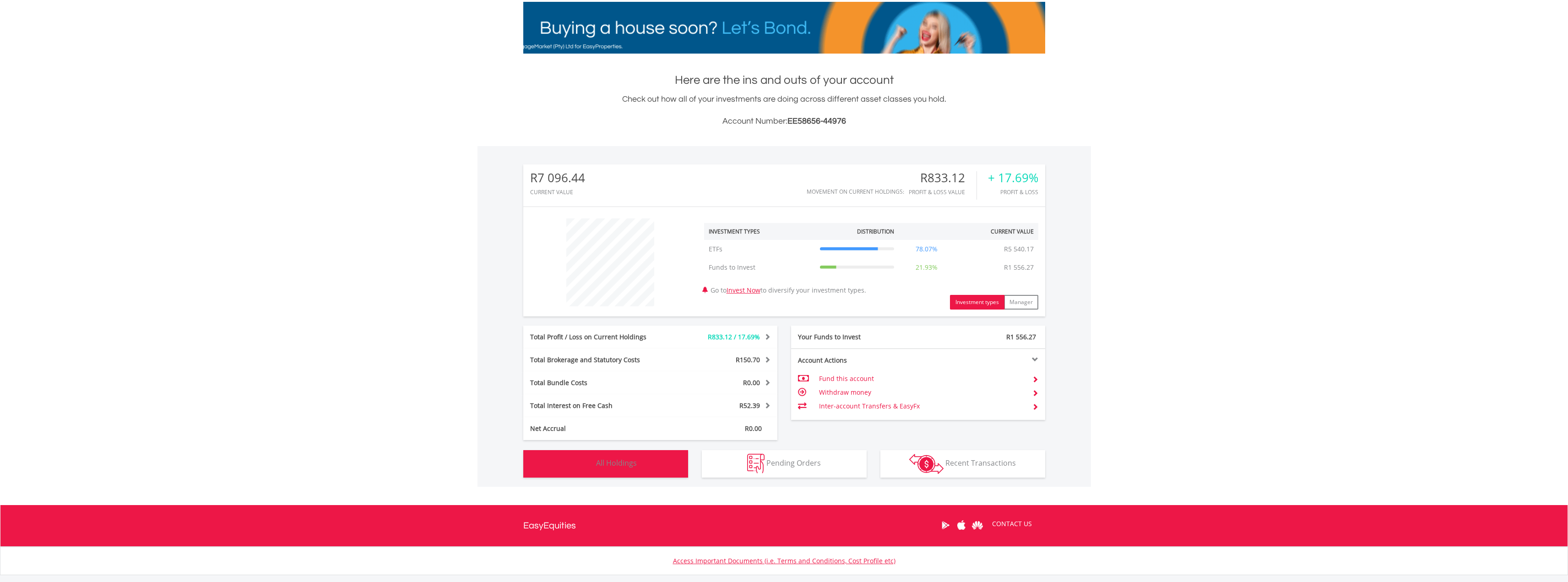
click at [630, 468] on span "All Holdings" at bounding box center [616, 463] width 41 height 10
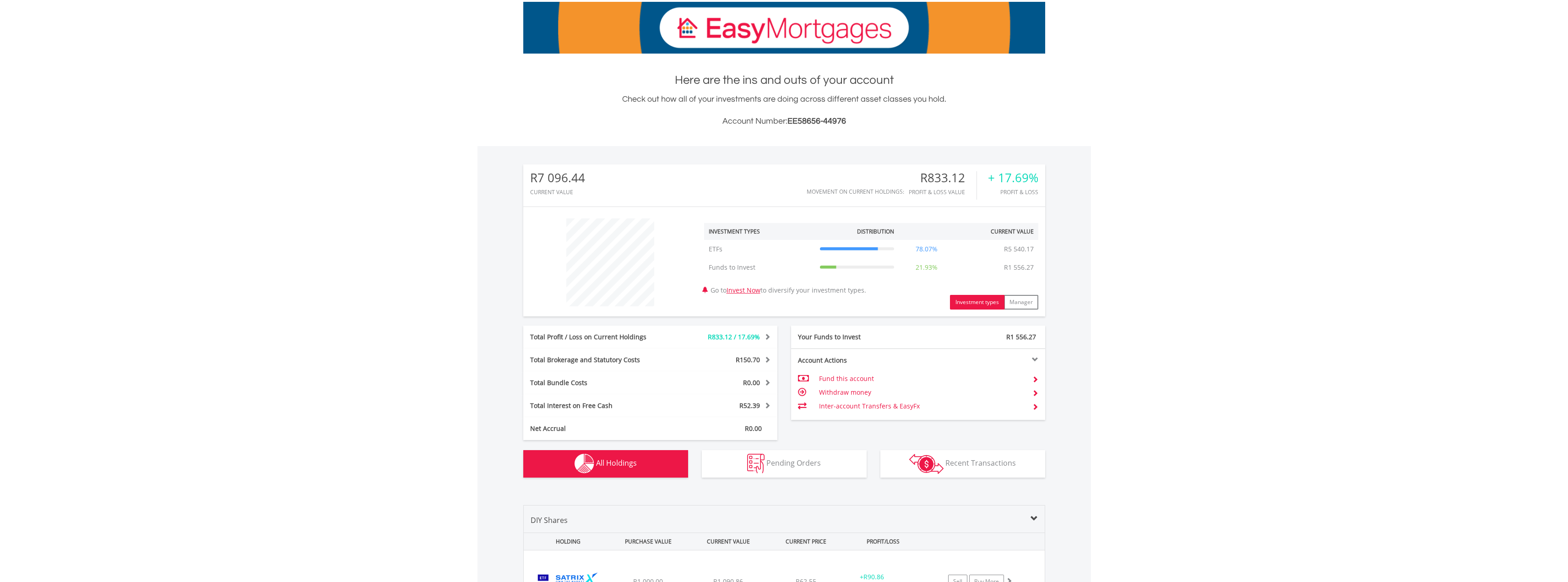
scroll to position [371, 0]
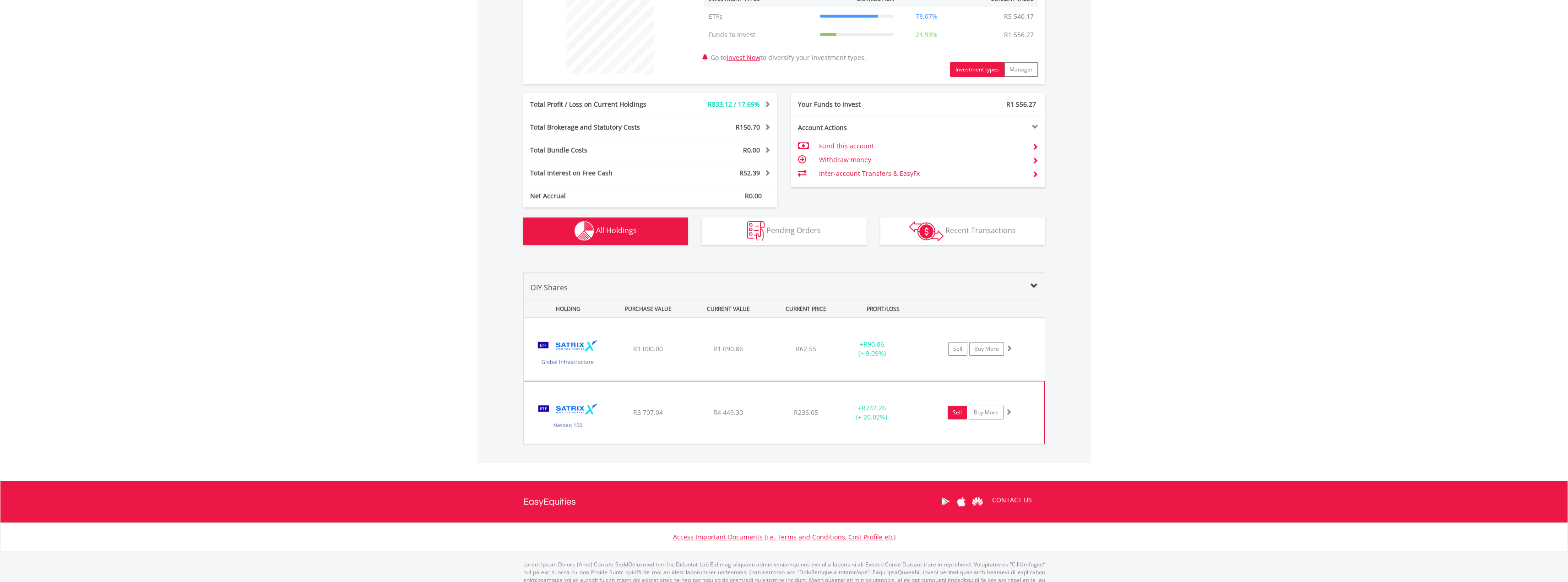
click at [953, 410] on link "Sell" at bounding box center [957, 412] width 19 height 14
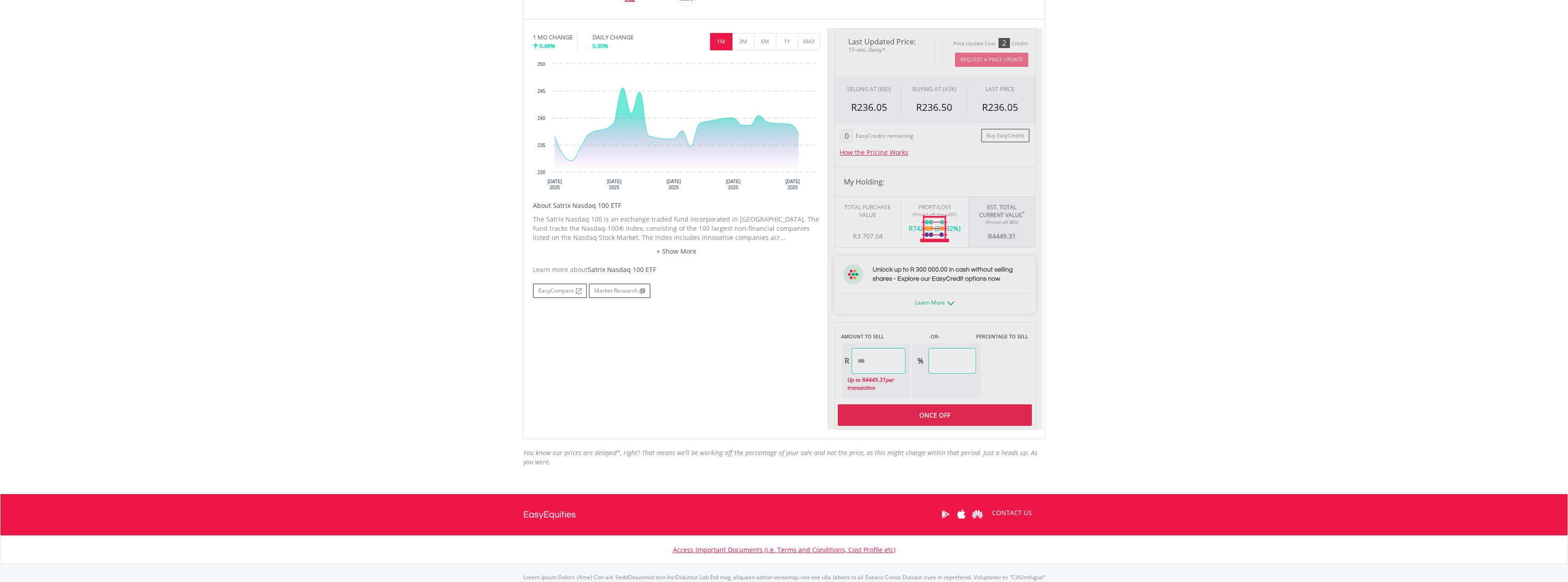
scroll to position [275, 0]
type input "*******"
type input "******"
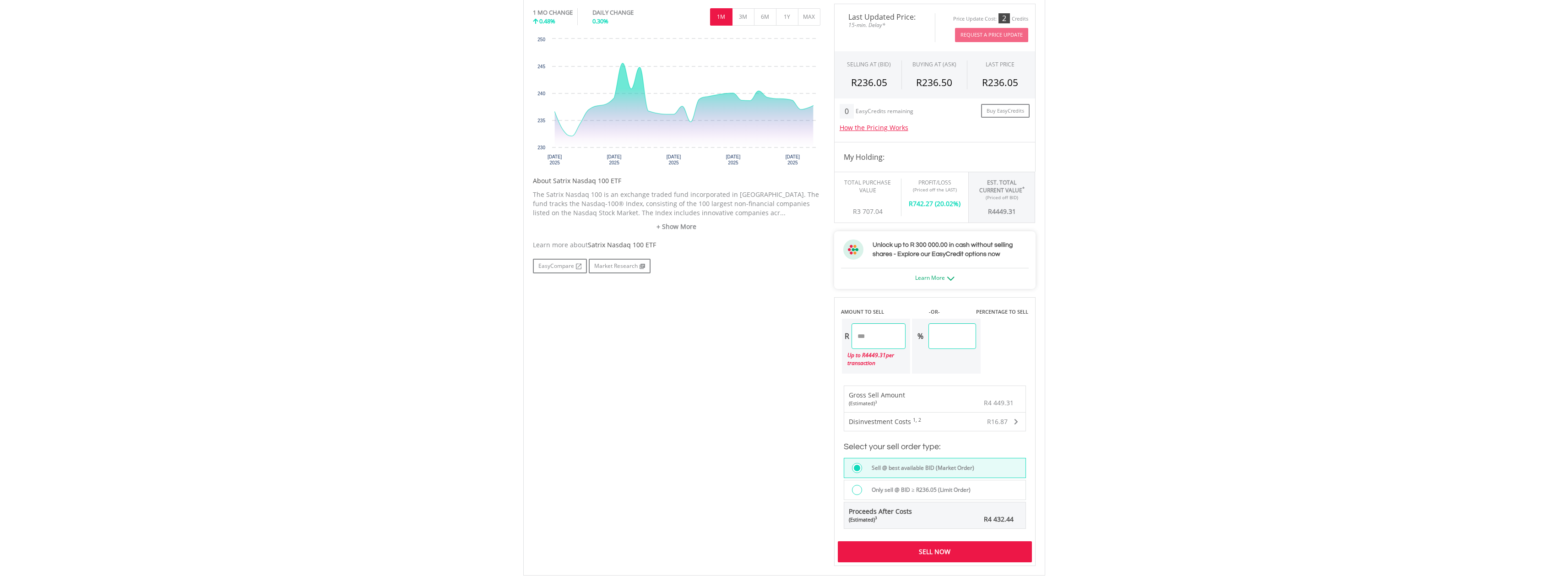
scroll to position [321, 0]
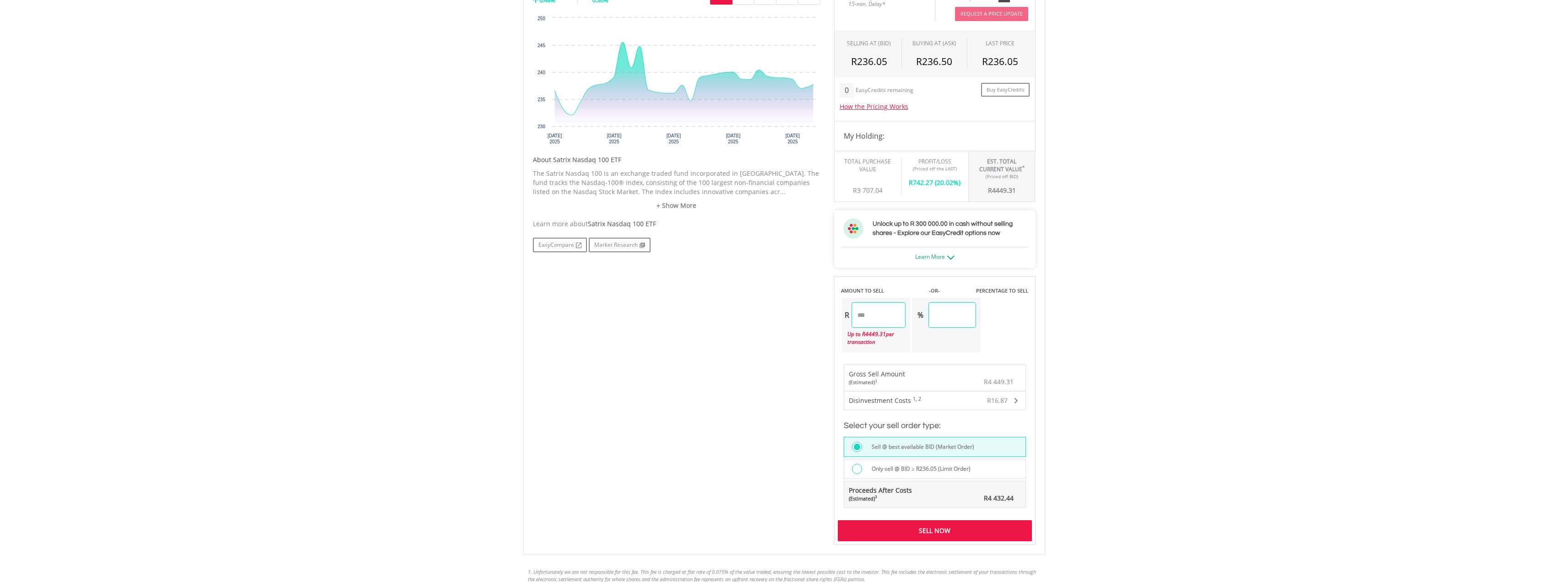
click at [912, 530] on div "Sell Now" at bounding box center [935, 530] width 194 height 21
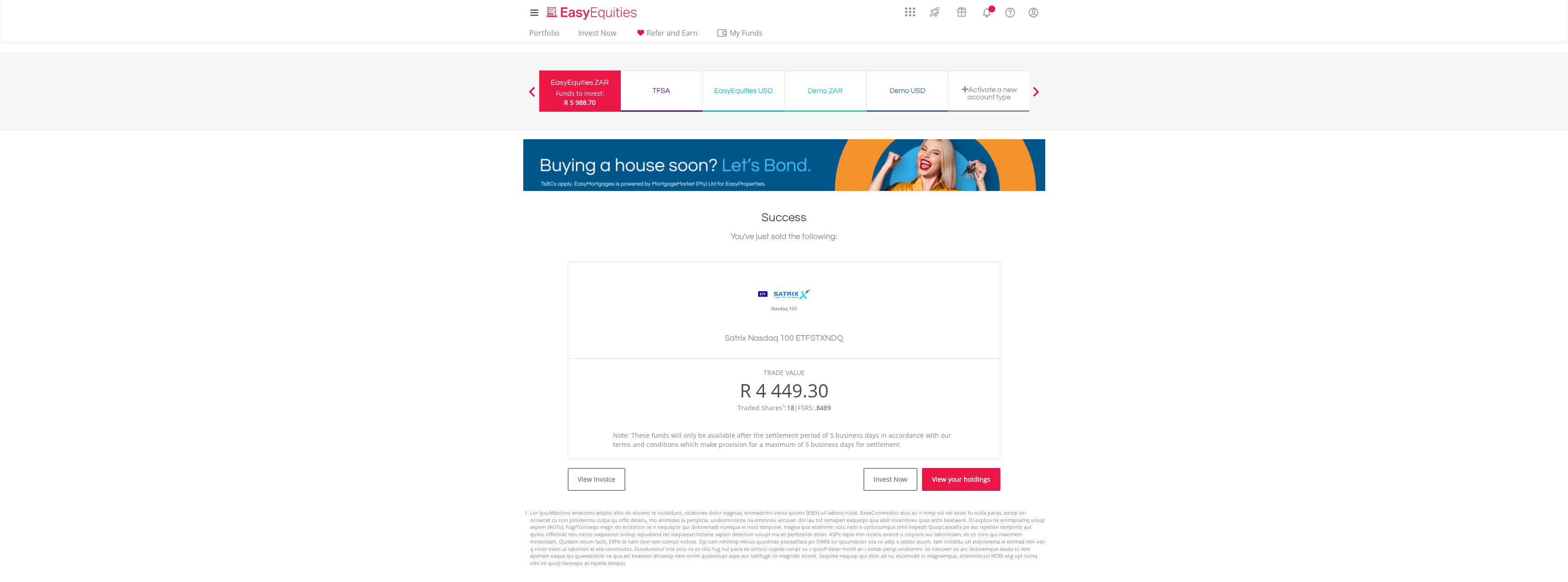
click at [960, 472] on link "View your holdings" at bounding box center [961, 480] width 78 height 23
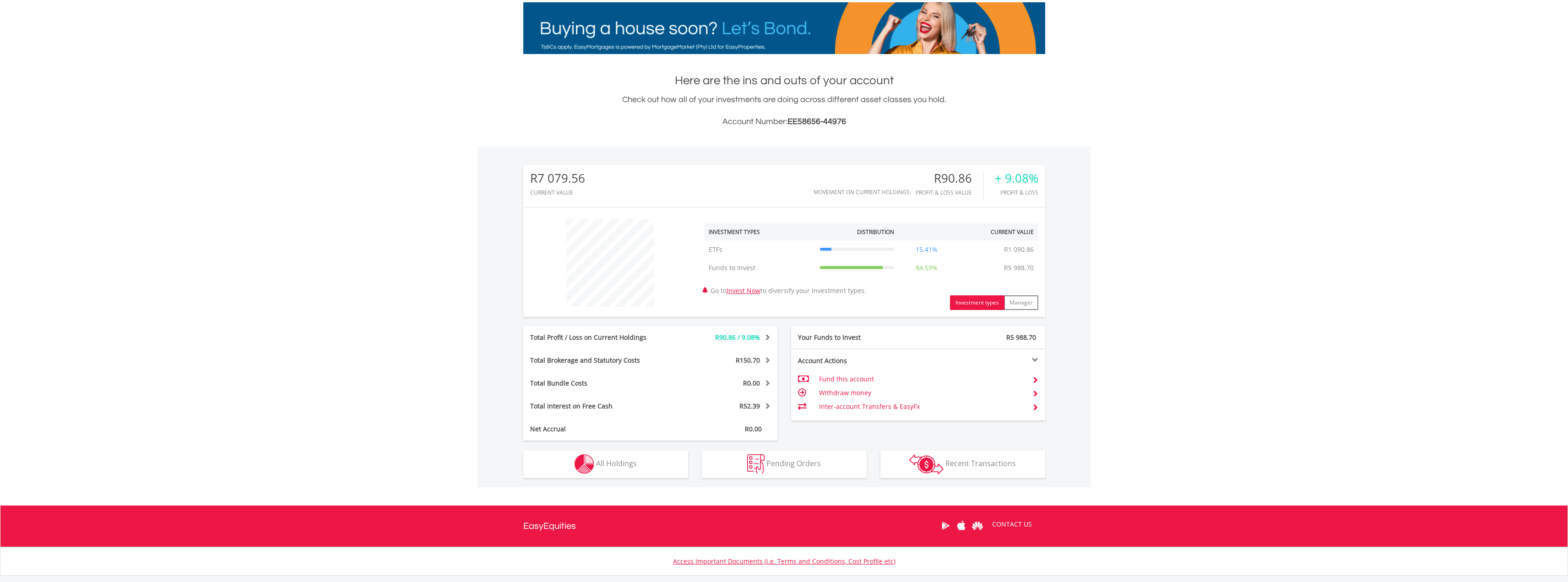
scroll to position [137, 0]
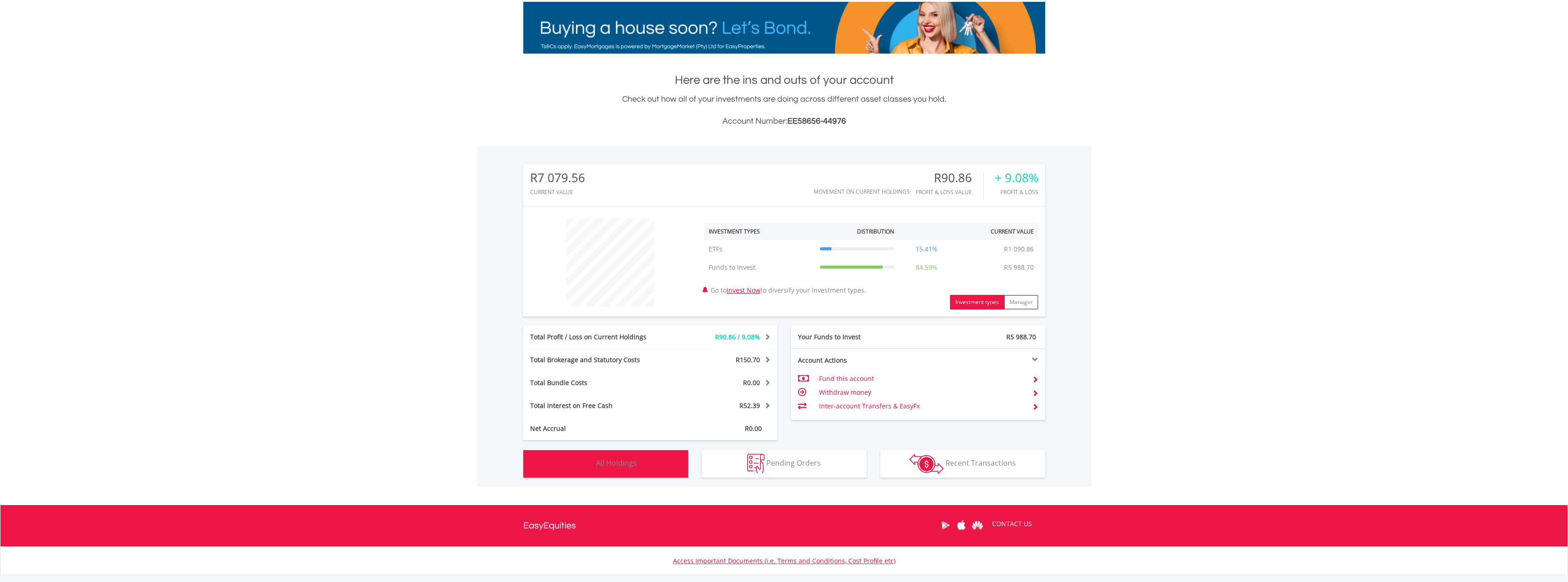
click at [608, 476] on button "Holdings All Holdings" at bounding box center [606, 464] width 165 height 27
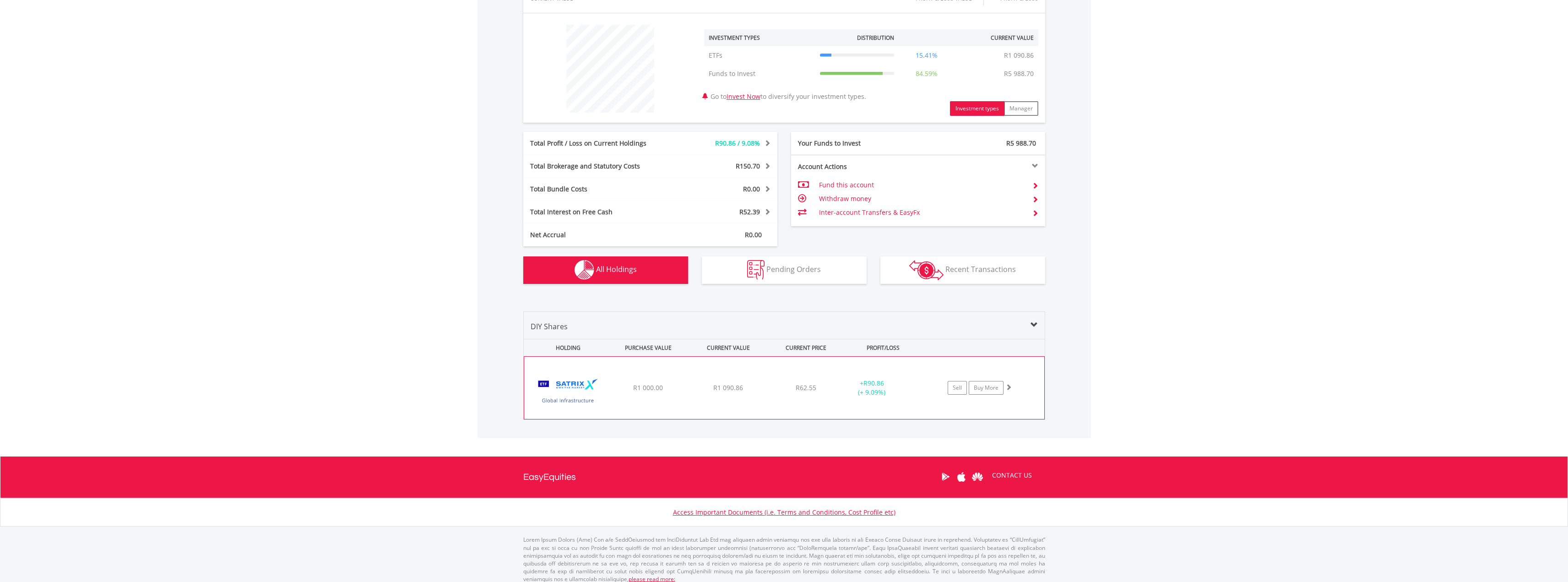
scroll to position [338, 0]
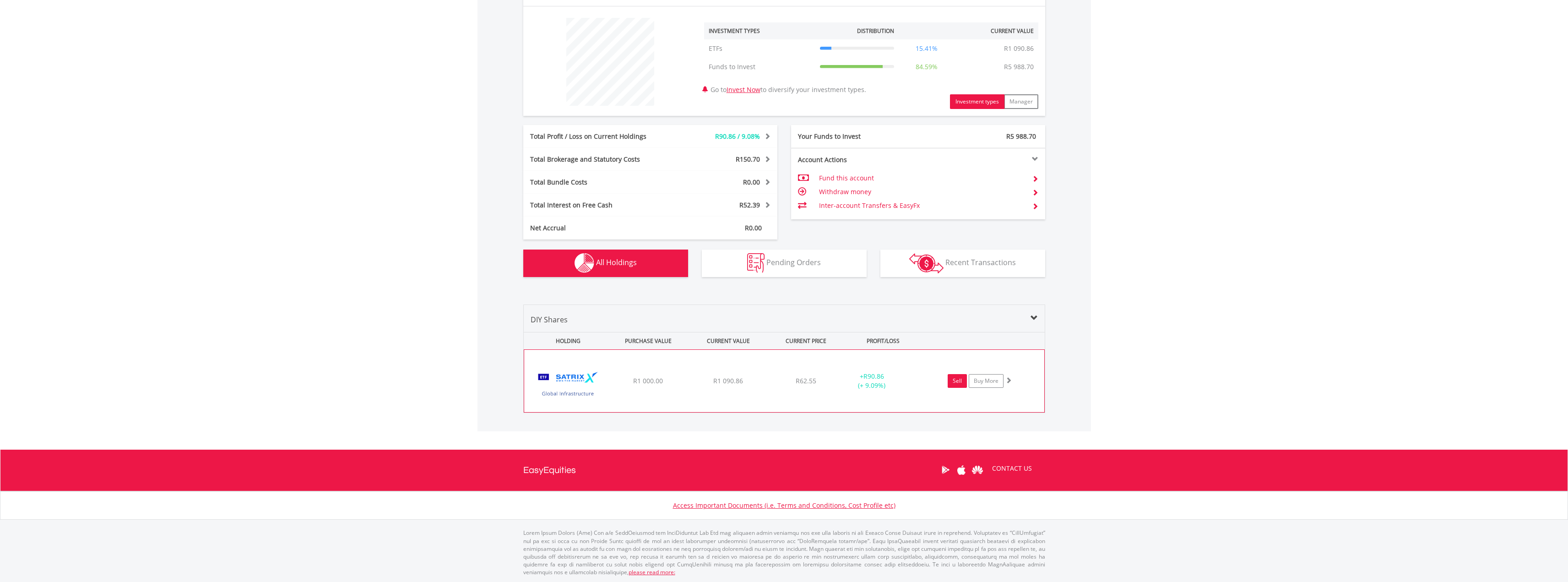
click at [955, 386] on link "Sell" at bounding box center [957, 381] width 19 height 14
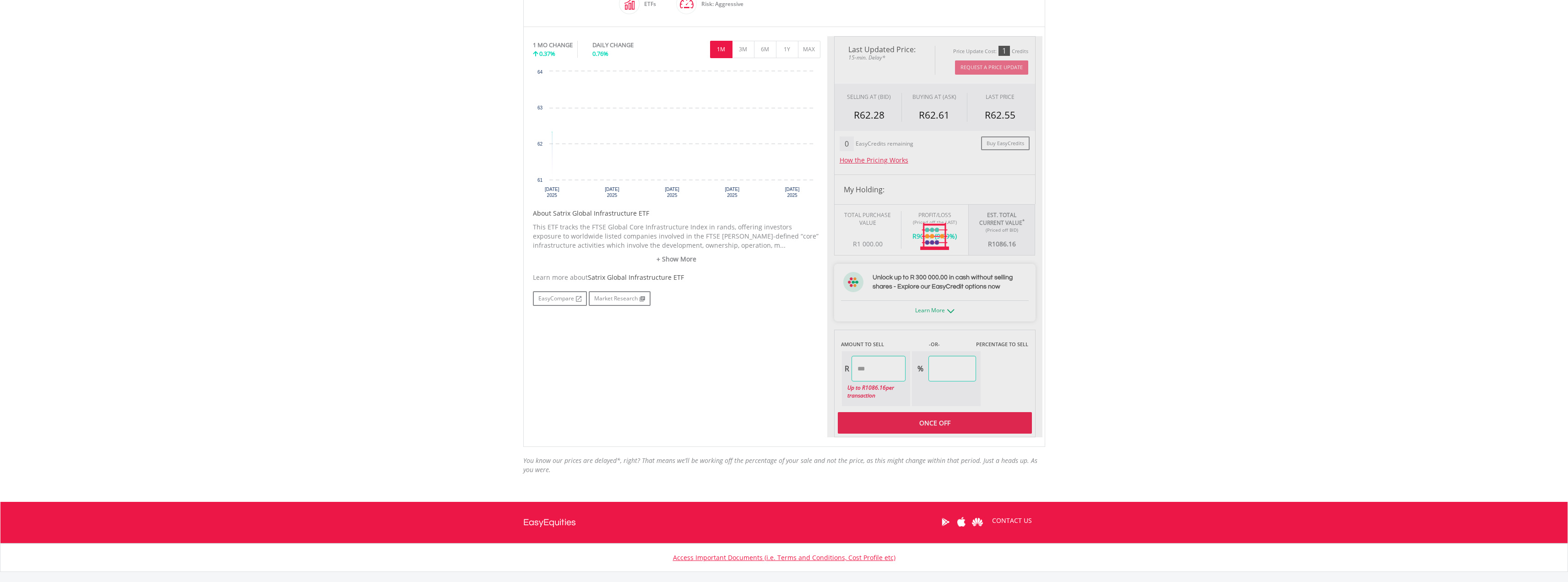
scroll to position [275, 0]
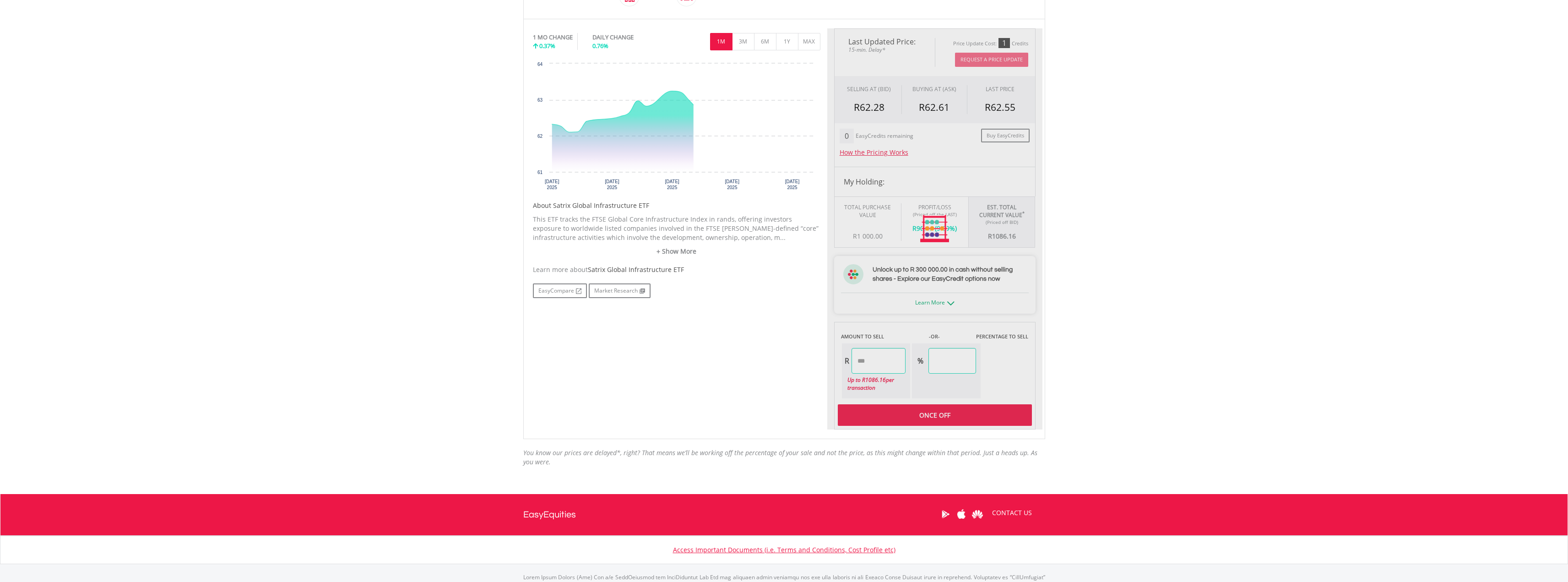
type input "*******"
type input "******"
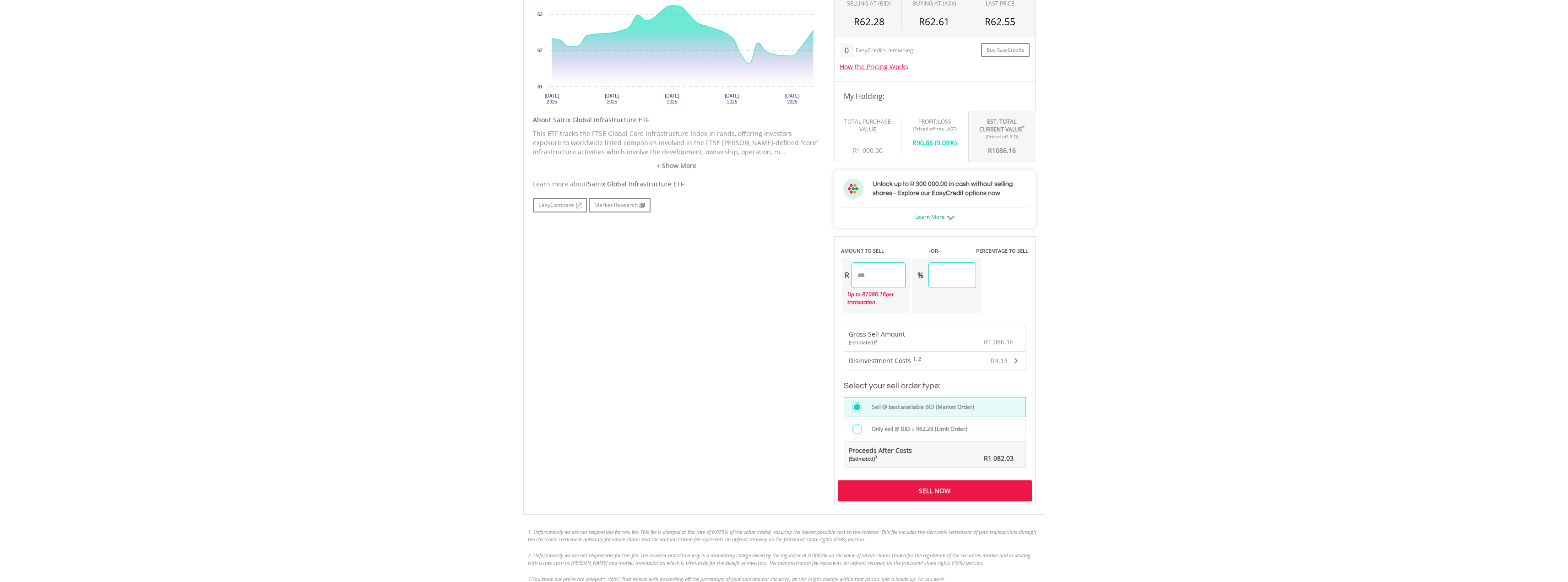
scroll to position [504, 0]
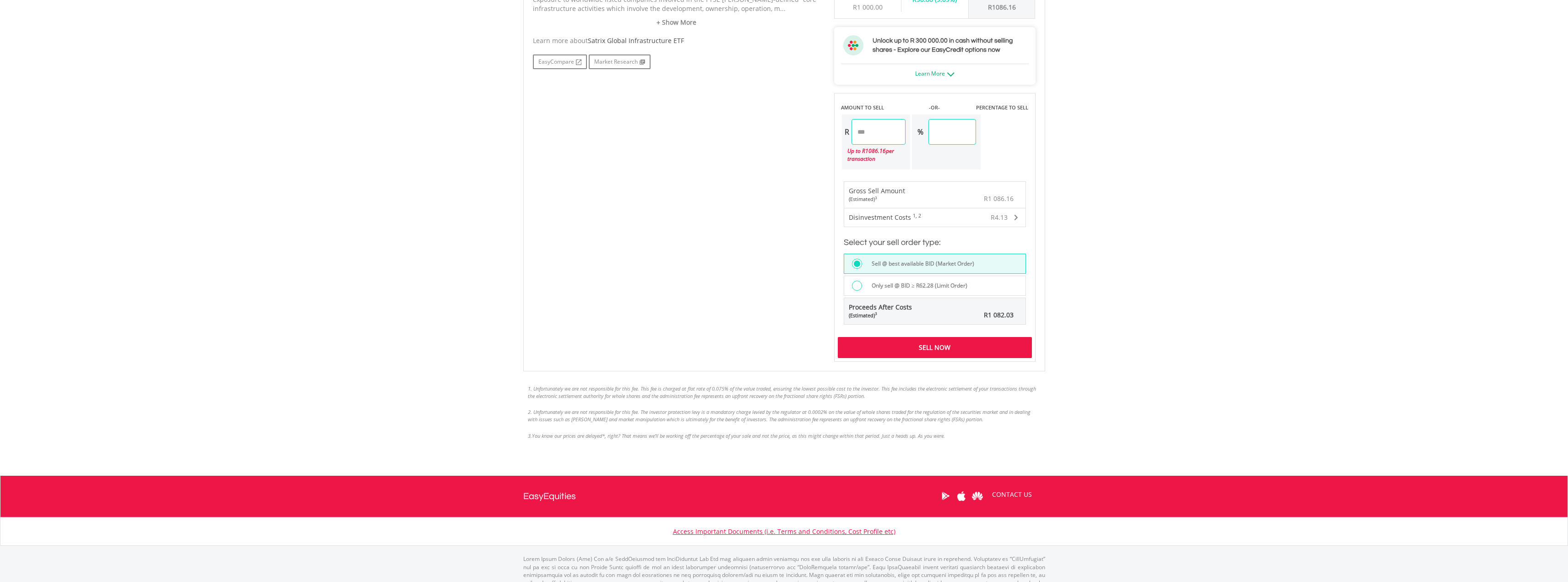
click at [957, 349] on div "Sell Now" at bounding box center [935, 347] width 194 height 21
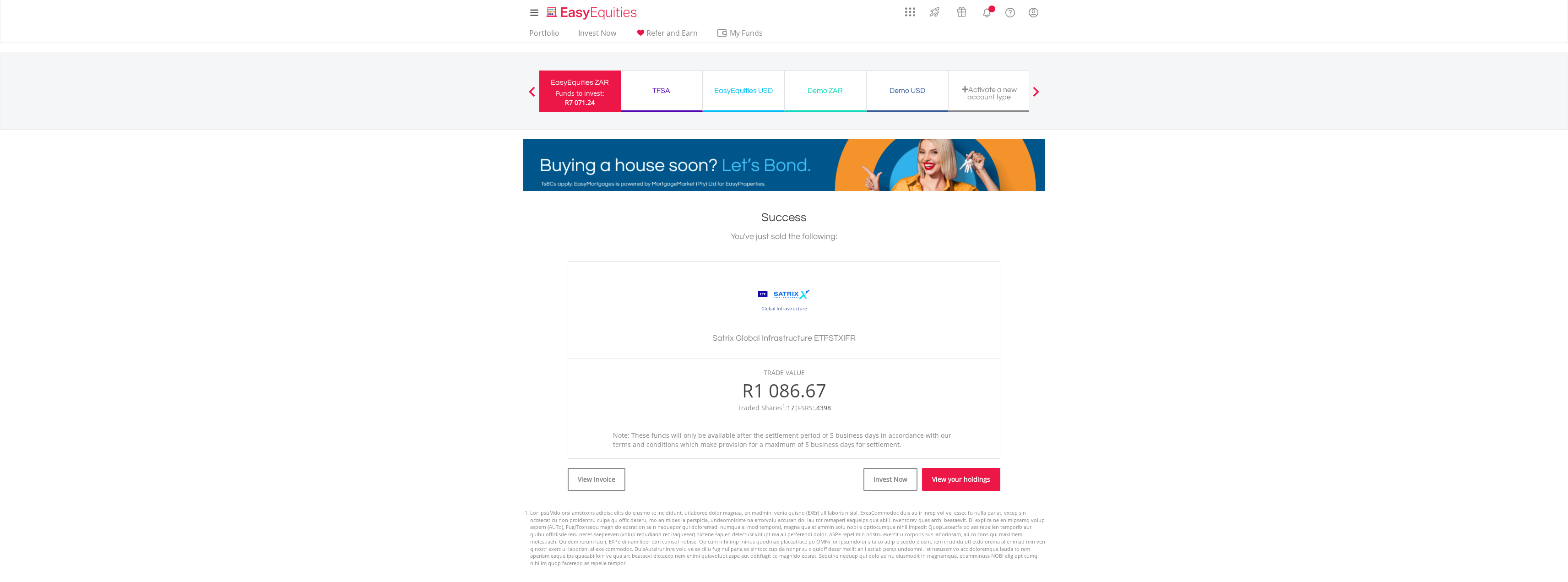
click at [941, 476] on link "View your holdings" at bounding box center [961, 480] width 78 height 23
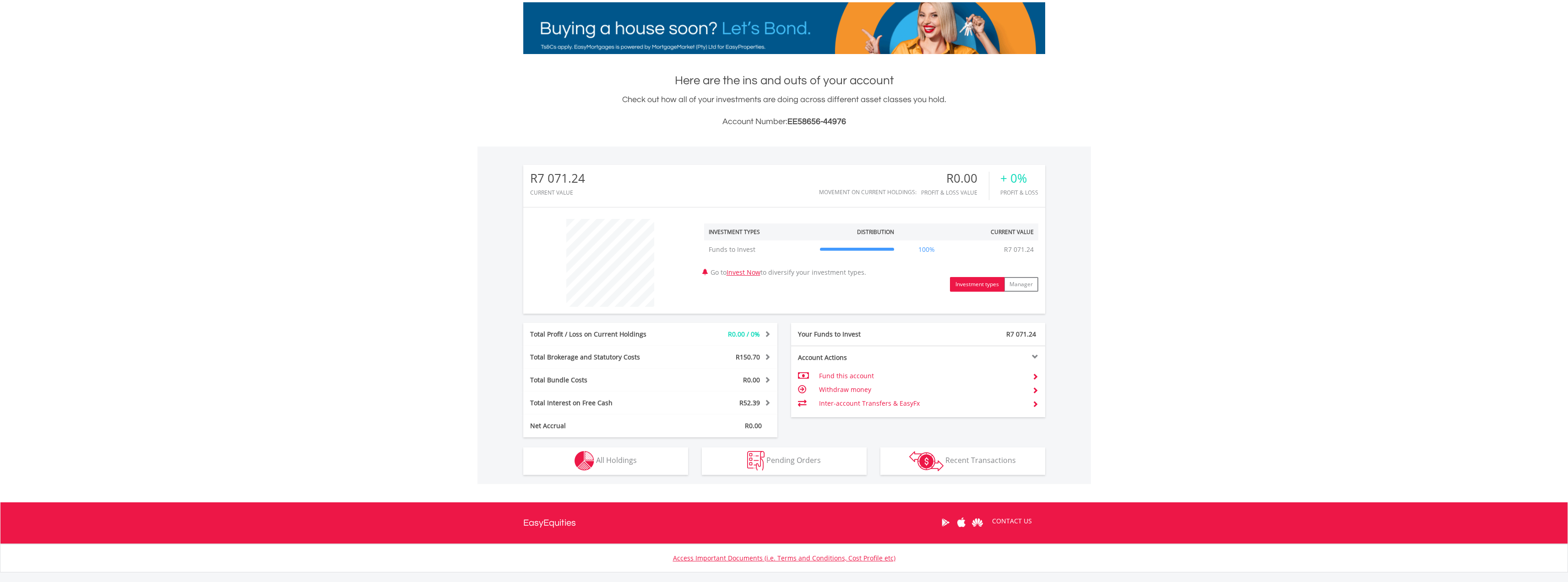
scroll to position [137, 0]
click at [854, 389] on td "Withdraw money" at bounding box center [921, 389] width 206 height 14
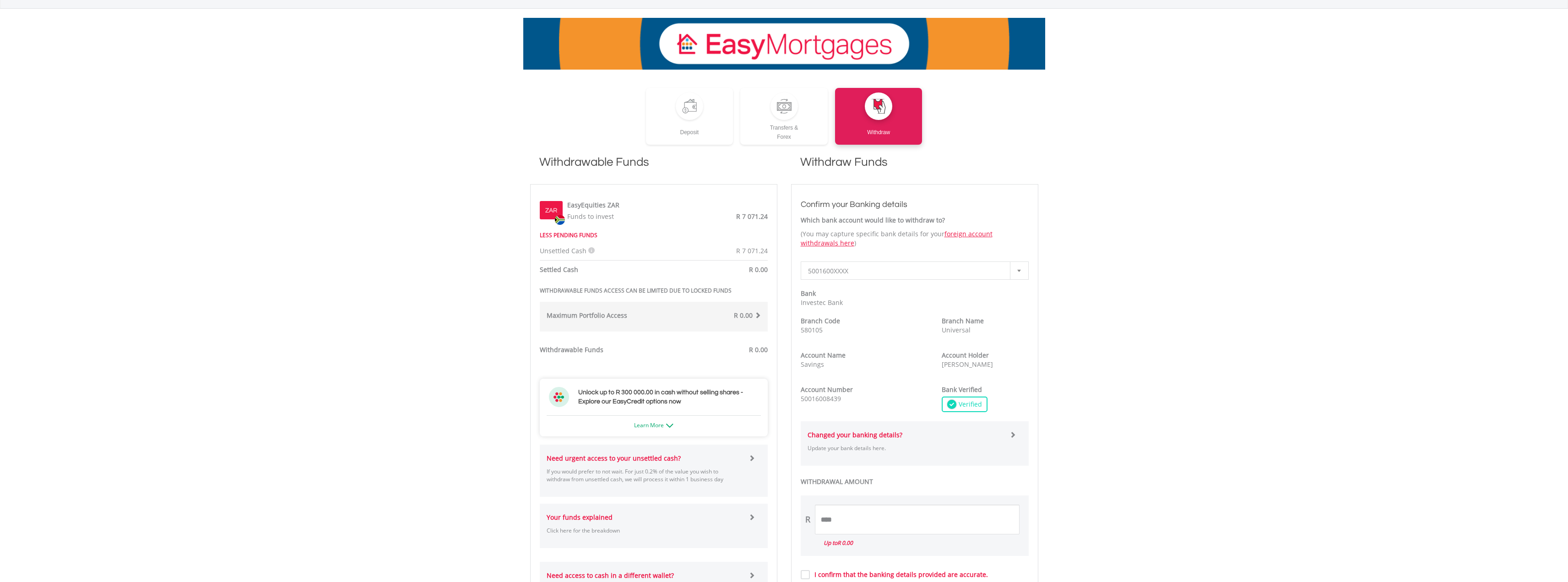
scroll to position [137, 0]
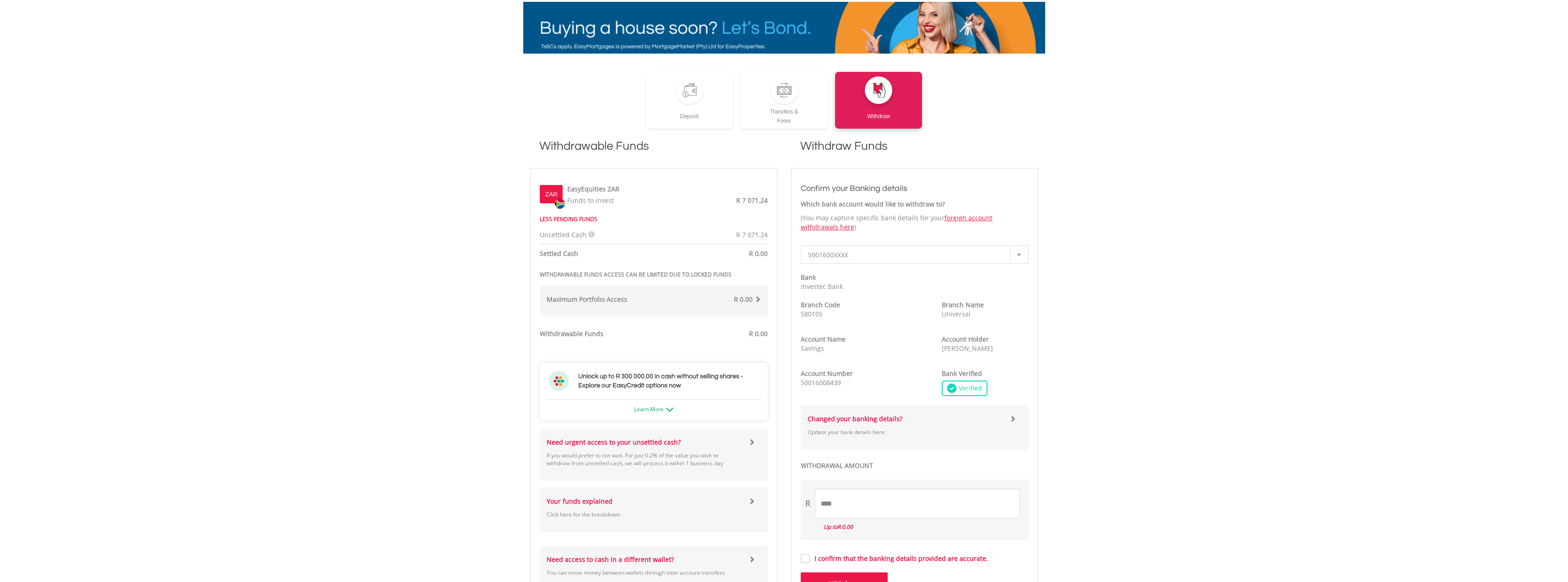
click at [655, 307] on div "Maximum Portfolio Access R 0.00 If your Total Portfolio Value, including all of…" at bounding box center [654, 301] width 228 height 30
click at [760, 306] on div "R 0.00" at bounding box center [711, 301] width 114 height 12
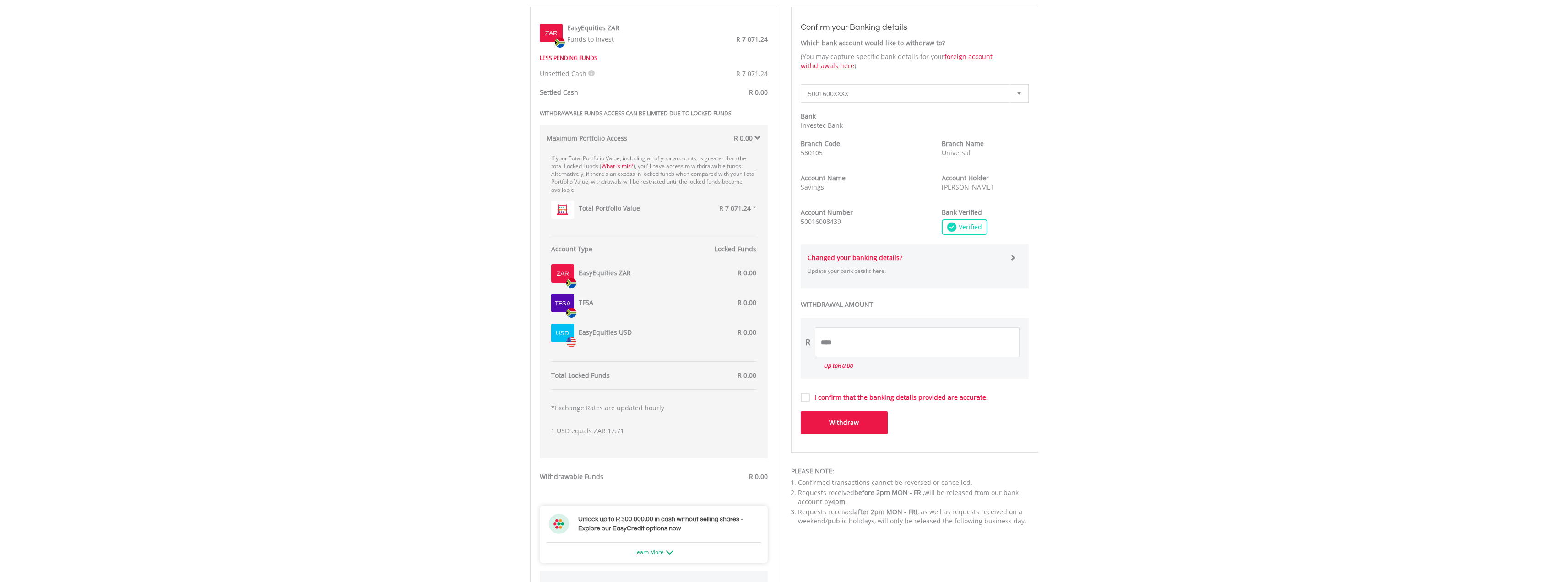
scroll to position [229, 0]
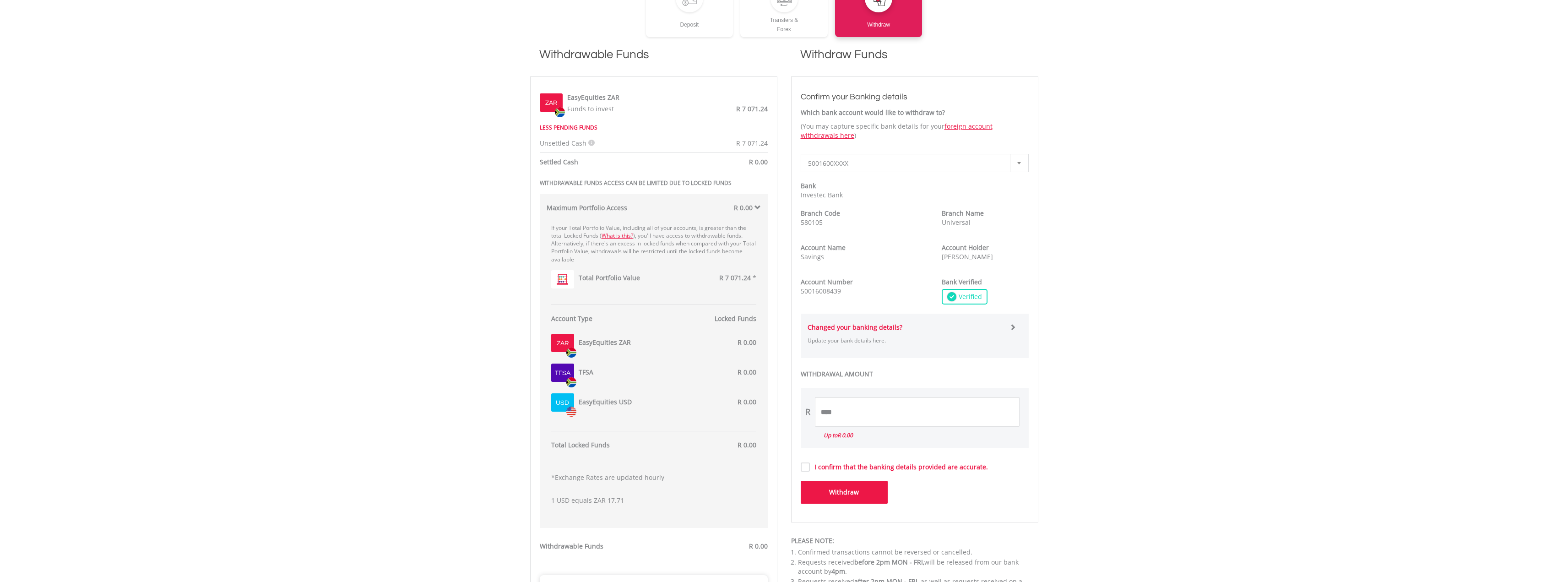
click at [752, 205] on span "R 0.00" at bounding box center [743, 207] width 19 height 8
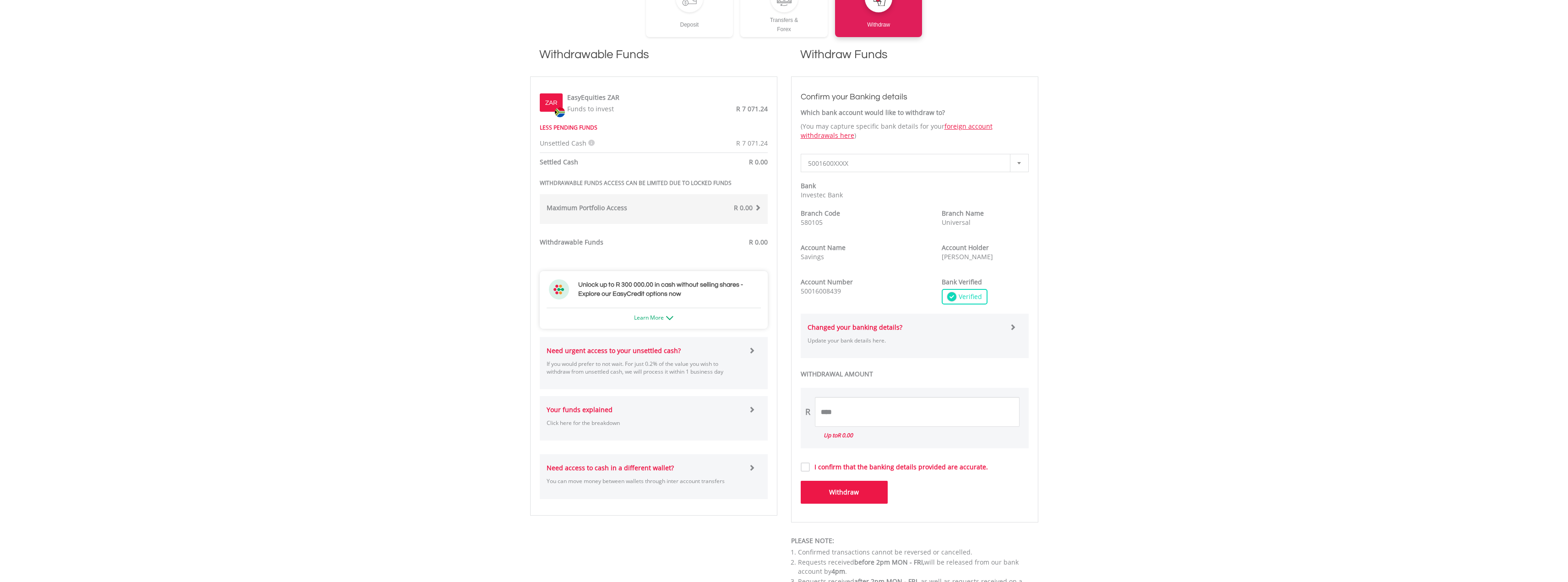
scroll to position [137, 0]
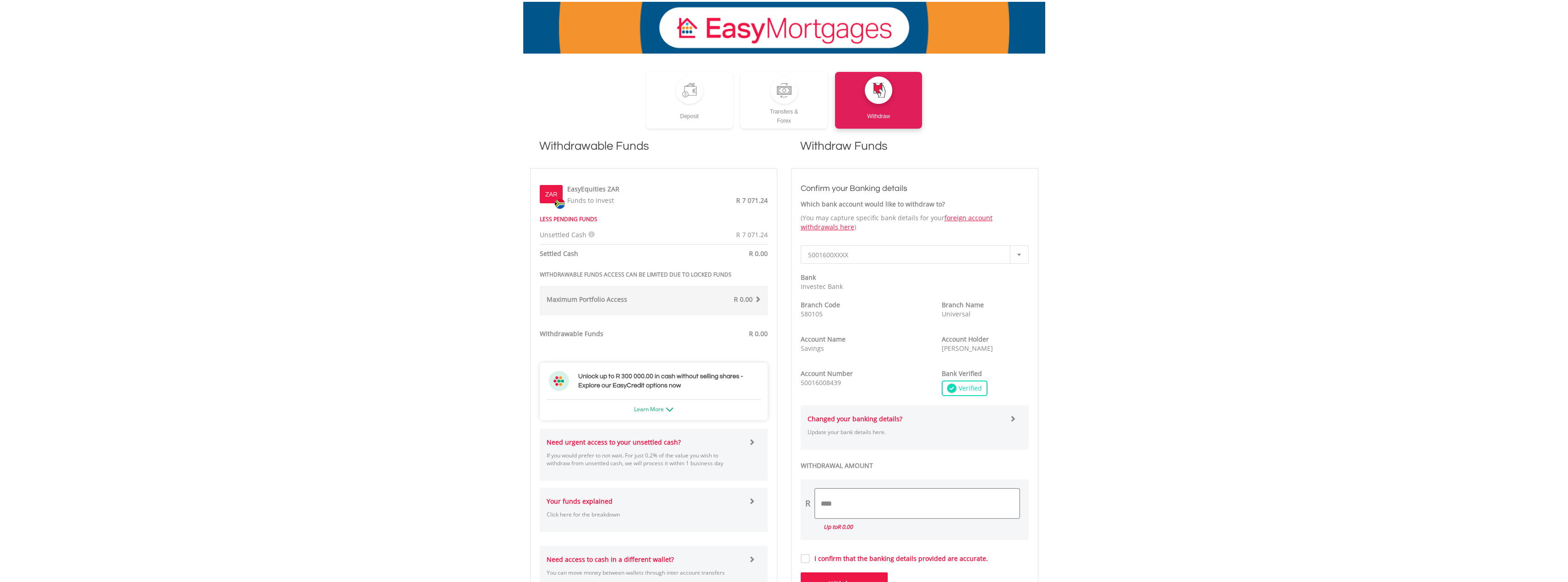
click at [839, 510] on input "****" at bounding box center [917, 504] width 205 height 30
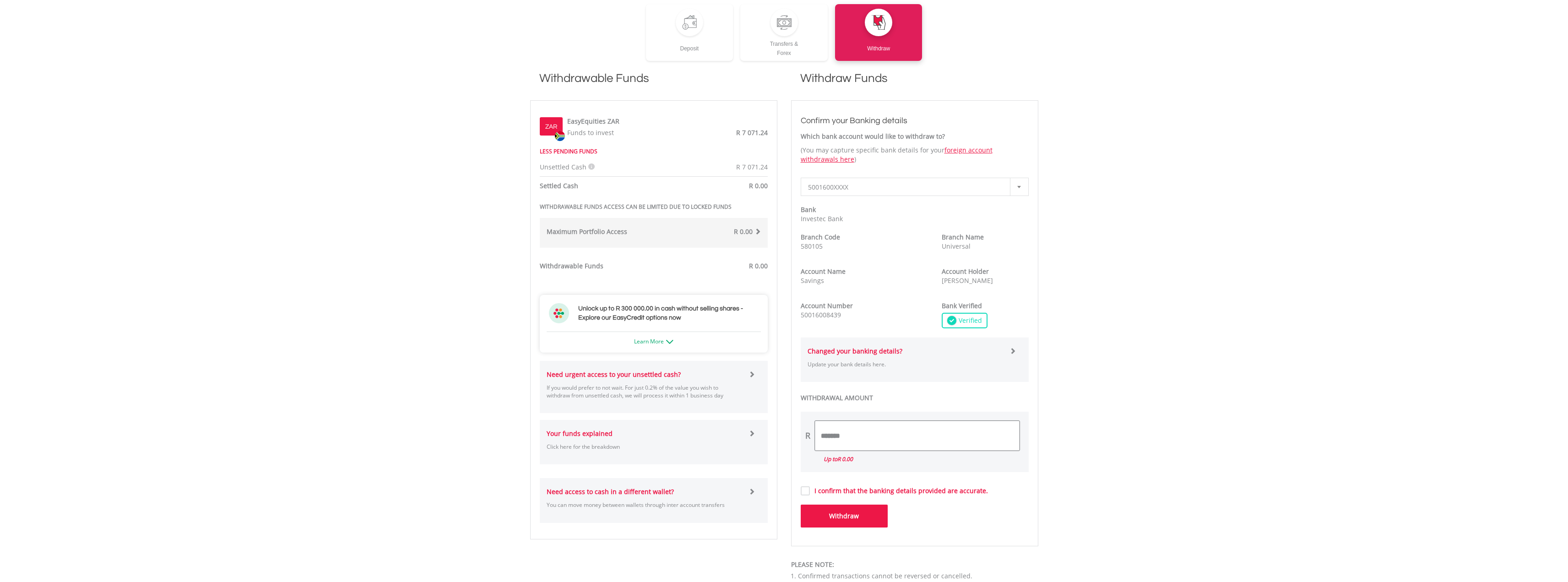
scroll to position [229, 0]
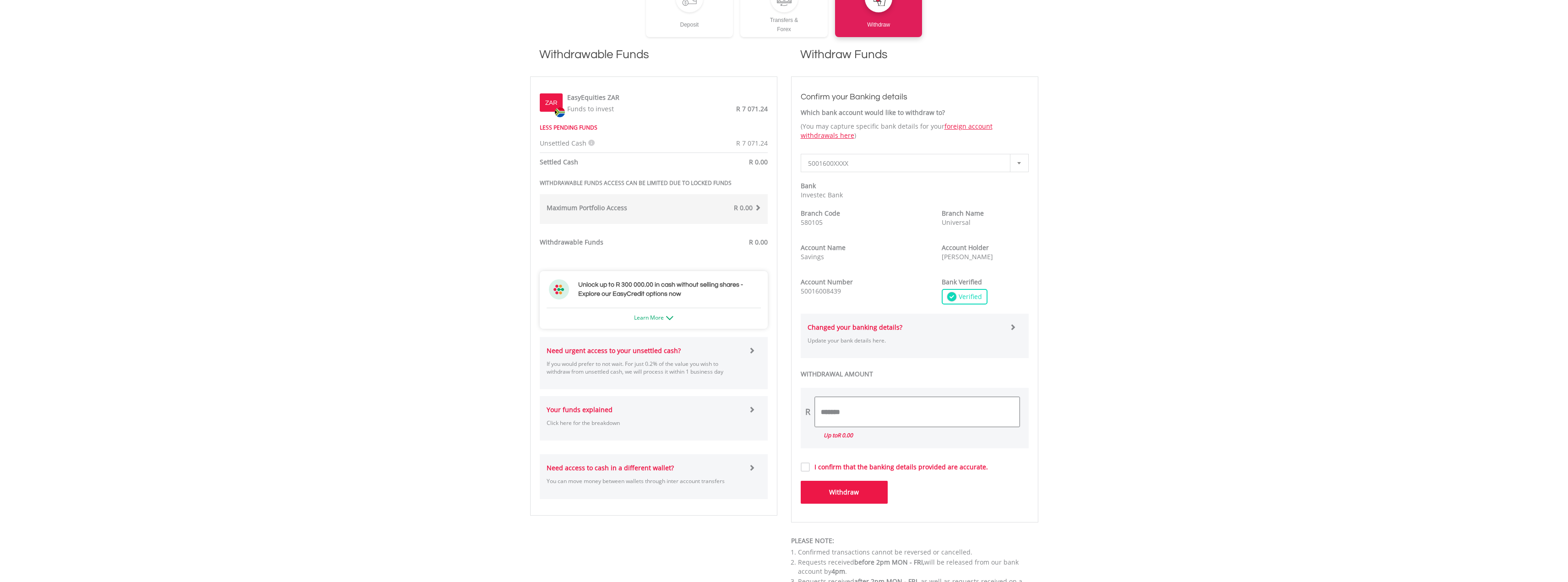
type input "*******"
click at [1000, 435] on div "R ******* Withdrawal amount must be between R0.00 and R0.00 Up to R 0.00" at bounding box center [915, 422] width 228 height 68
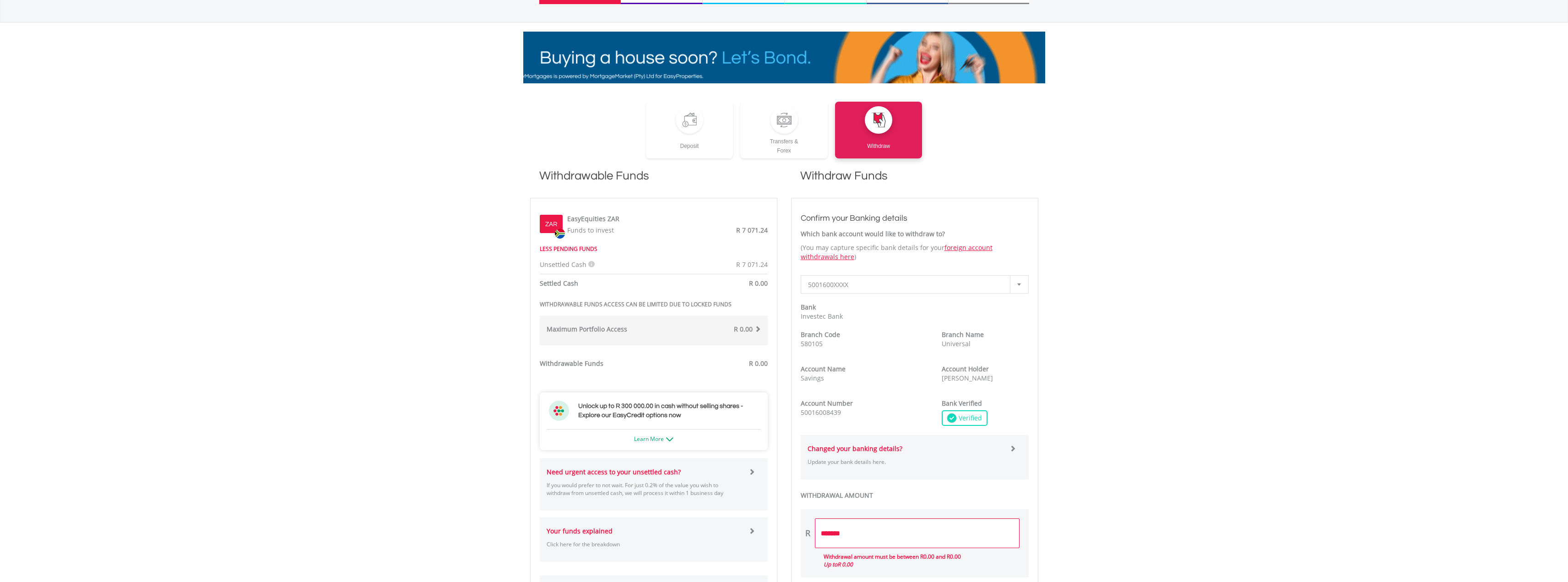
scroll to position [92, 0]
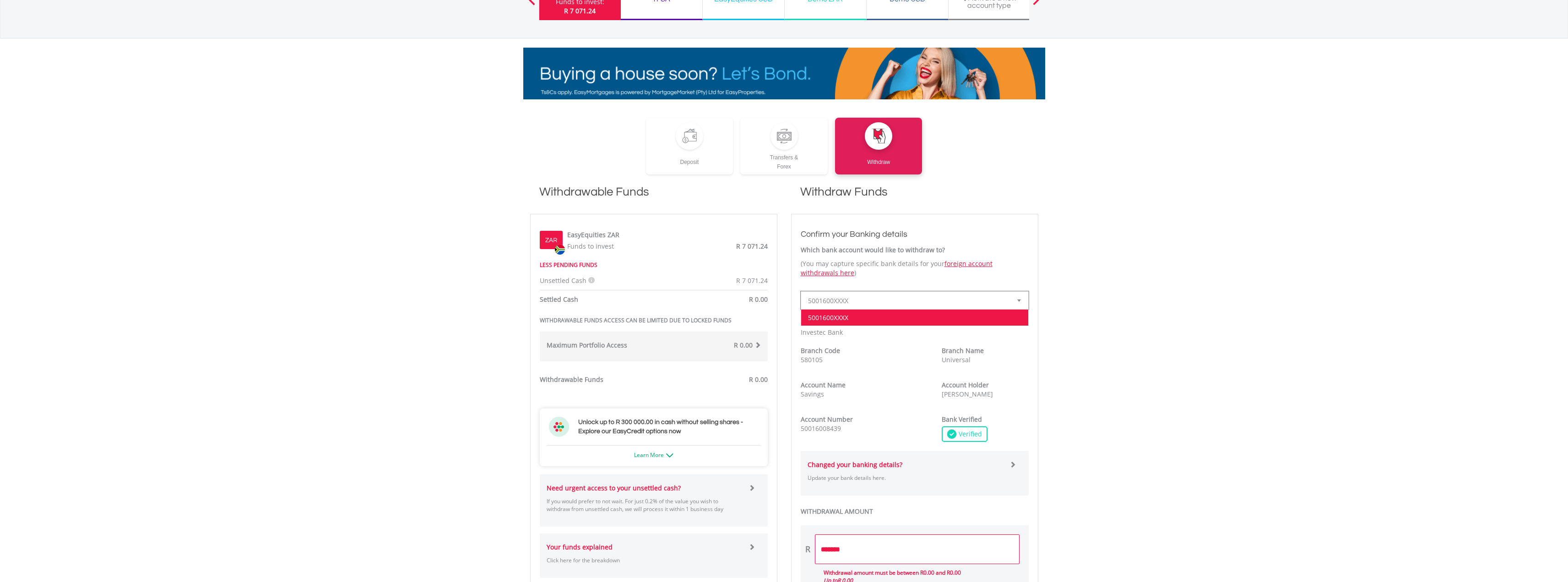
click at [1021, 296] on div at bounding box center [1020, 300] width 18 height 17
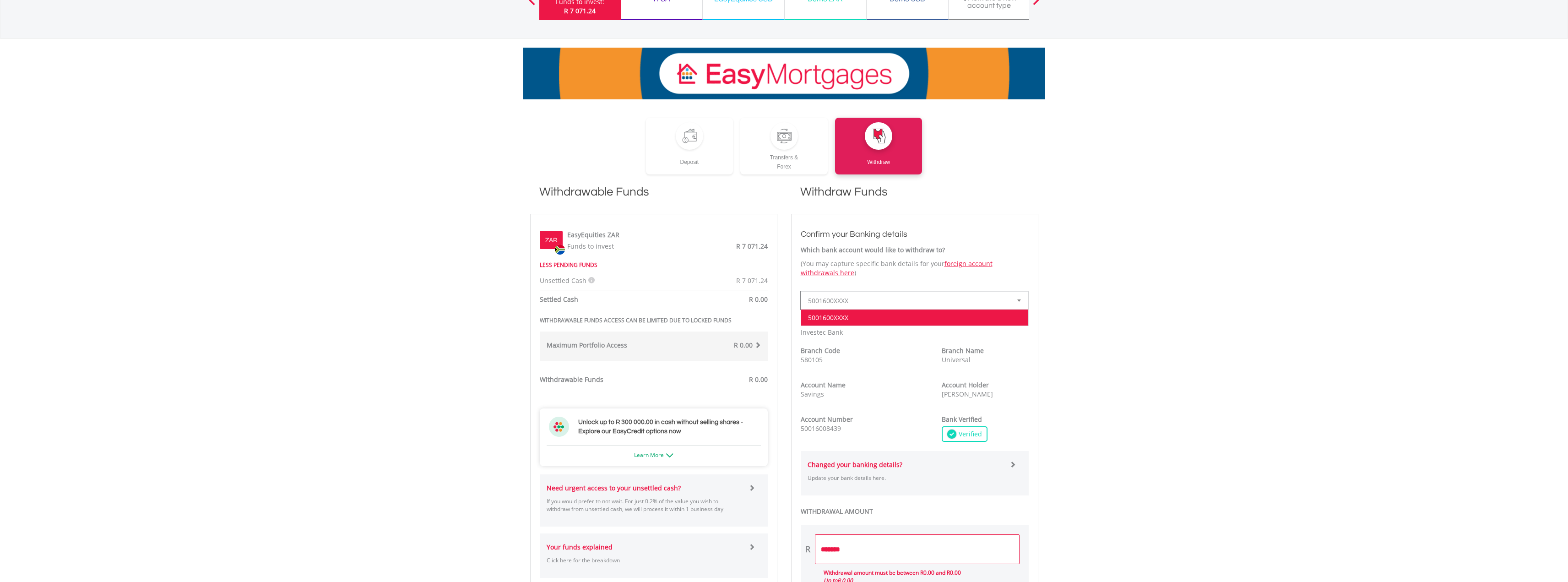
click at [875, 311] on li "5001600XXXX" at bounding box center [915, 317] width 227 height 17
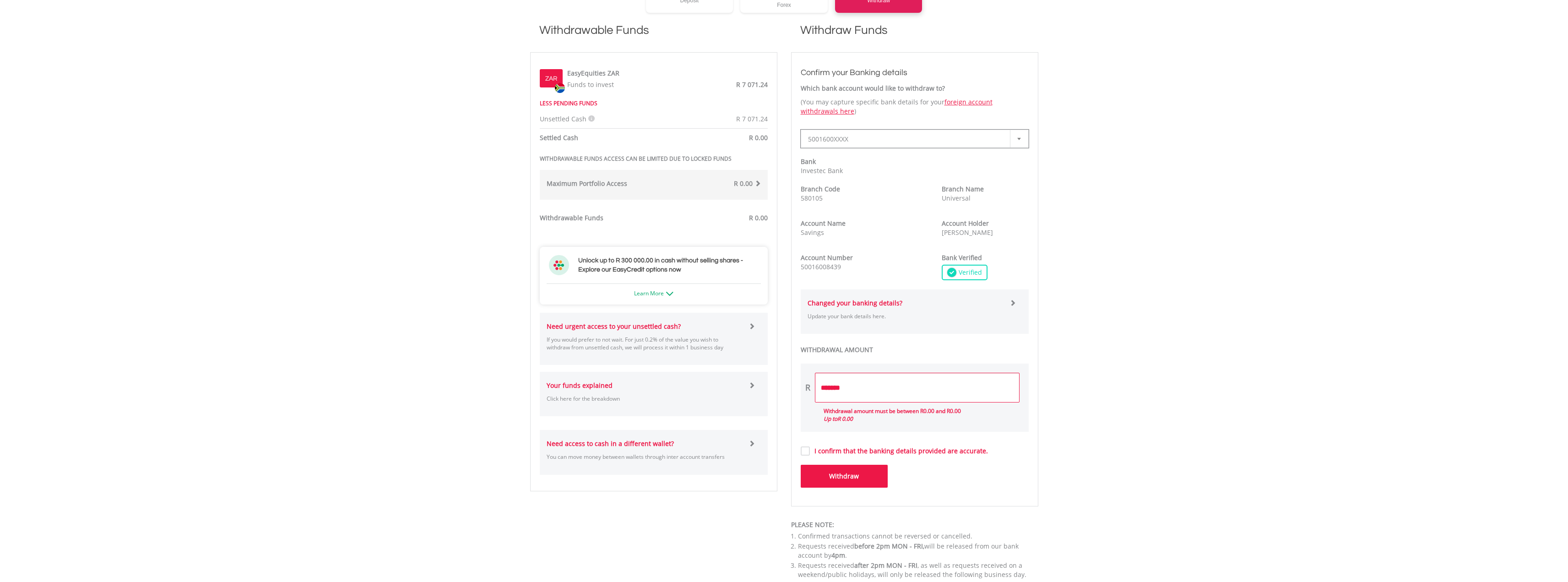
scroll to position [275, 0]
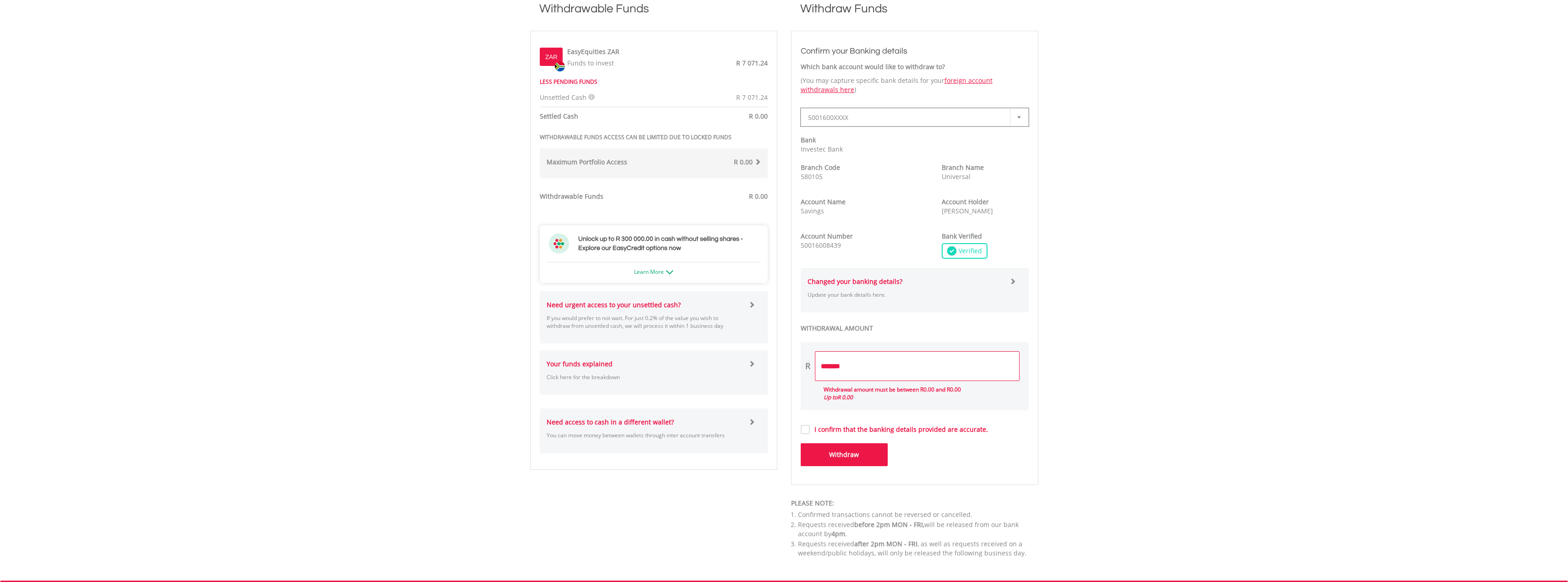
click at [593, 197] on strong "Withdrawable Funds" at bounding box center [572, 196] width 63 height 8
click at [692, 197] on div "R 0.00" at bounding box center [714, 198] width 121 height 12
click at [762, 206] on div "Withdrawable Funds R 0.00" at bounding box center [653, 175] width 241 height 85
click at [715, 166] on div "R 0.00" at bounding box center [711, 163] width 114 height 12
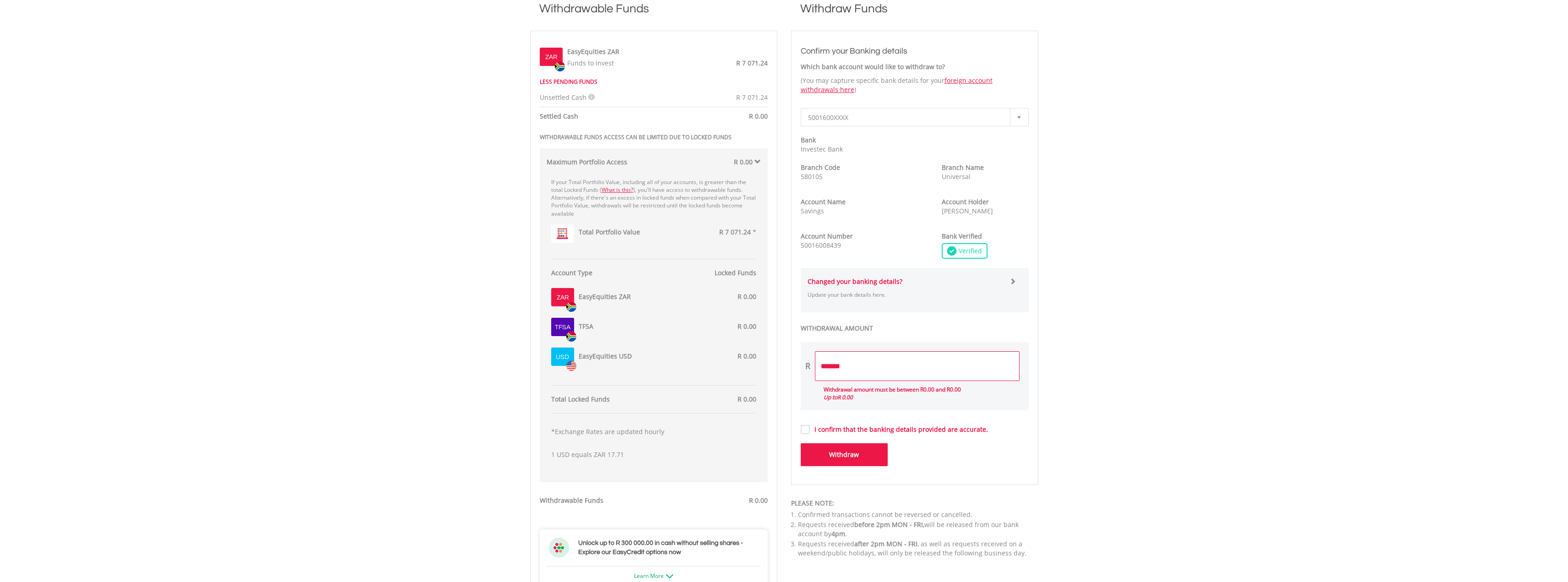
scroll to position [0, 0]
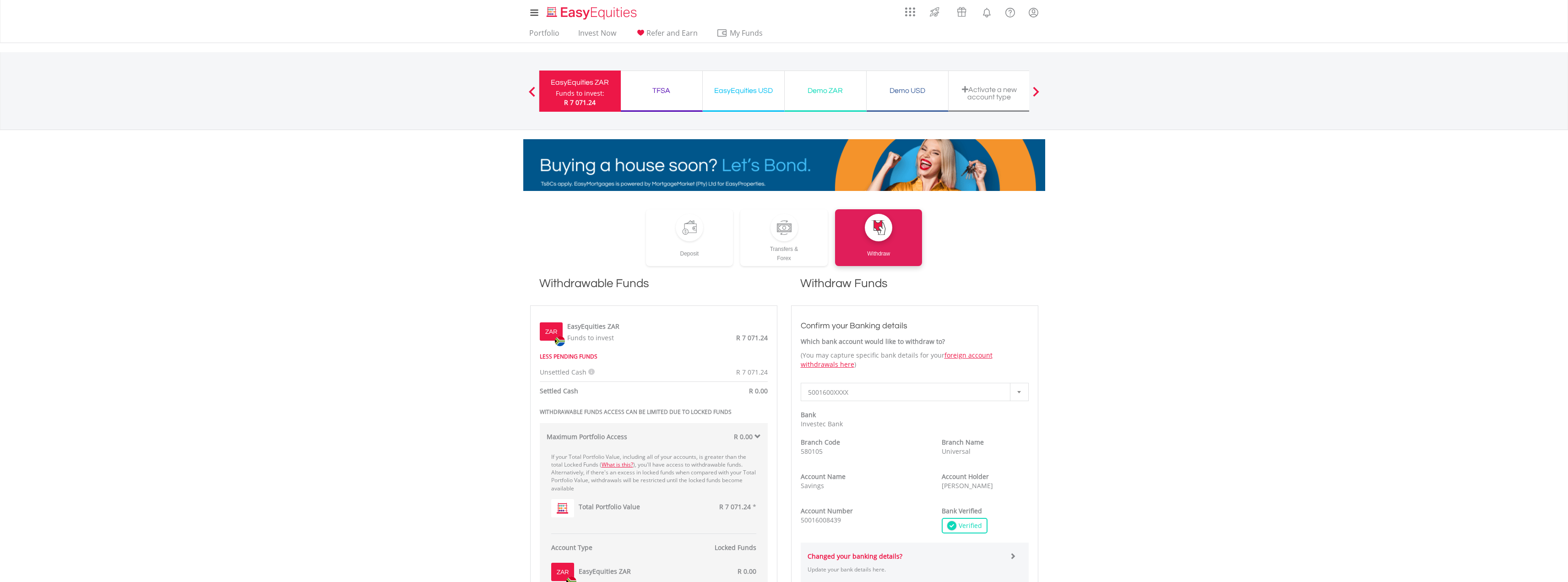
click at [590, 92] on div "Funds to invest:" at bounding box center [580, 93] width 48 height 9
click at [588, 76] on div "EasyEquities ZAR Funds to invest: R 7 071.24" at bounding box center [580, 92] width 82 height 42
click at [541, 35] on link "Portfolio" at bounding box center [544, 35] width 37 height 14
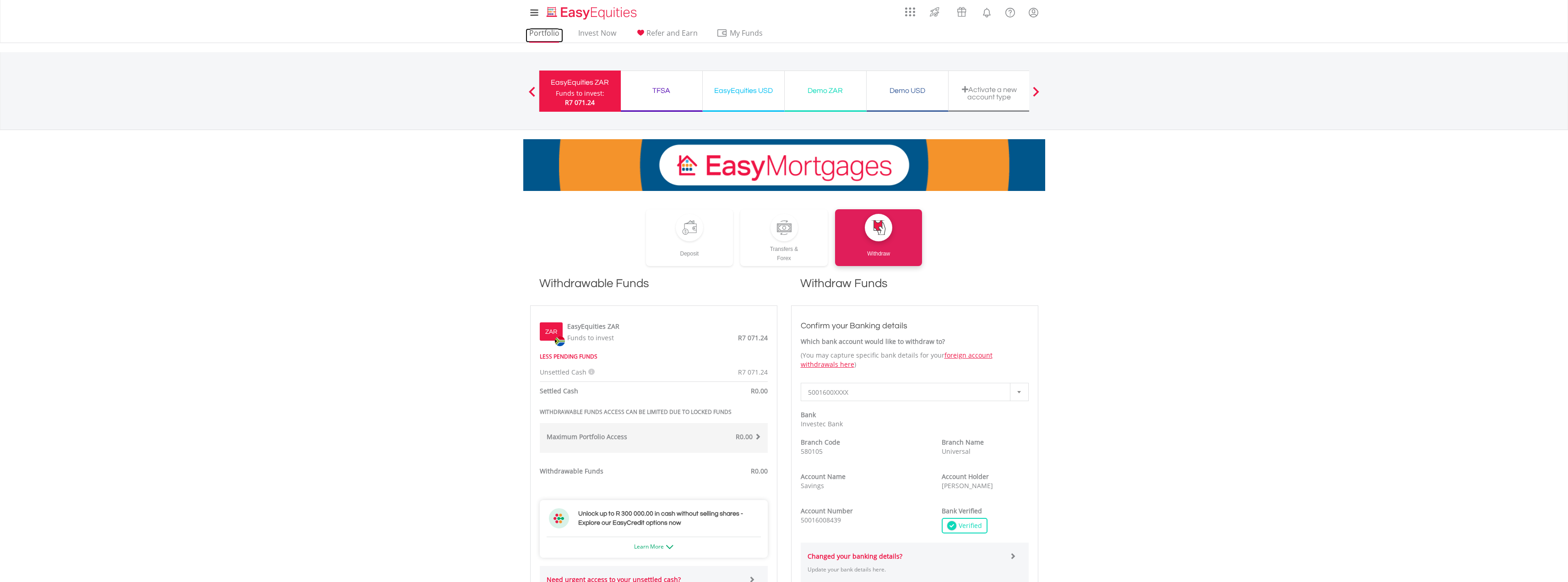
click at [539, 29] on link "Portfolio" at bounding box center [544, 35] width 37 height 14
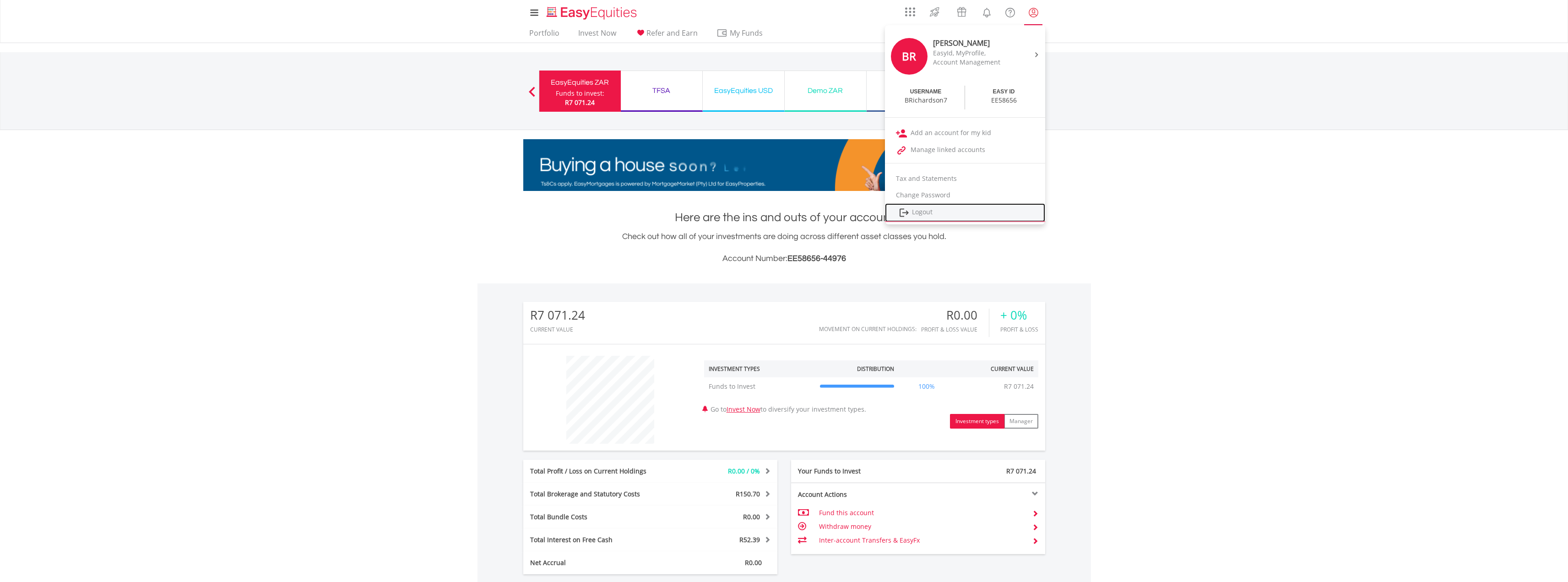
click at [946, 210] on link "Logout" at bounding box center [965, 212] width 161 height 19
